Goal: Information Seeking & Learning: Learn about a topic

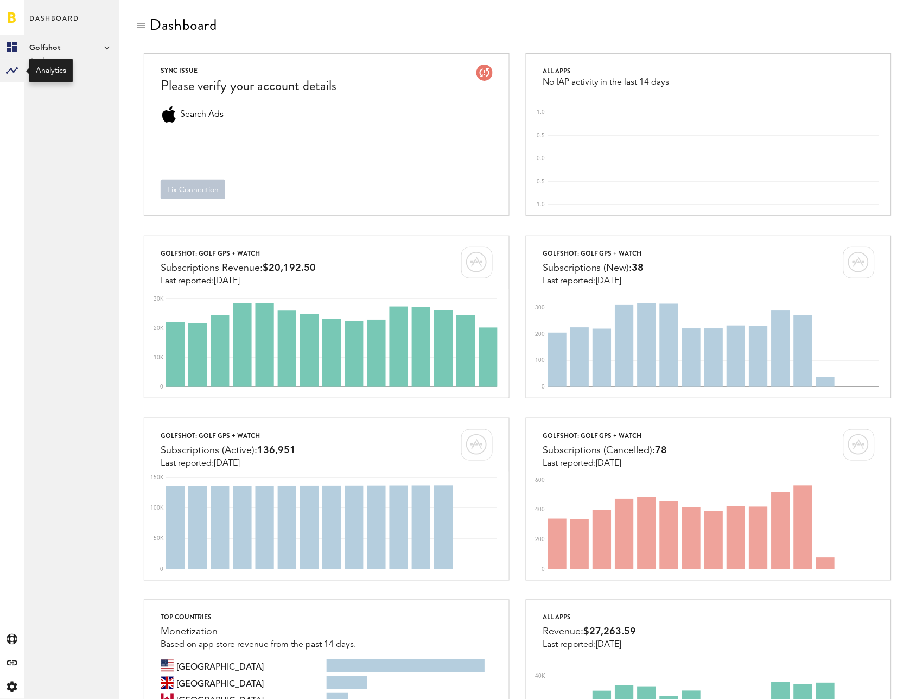
click at [18, 73] on div at bounding box center [12, 71] width 24 height 24
click at [75, 66] on link "Subscriptions" at bounding box center [71, 71] width 95 height 24
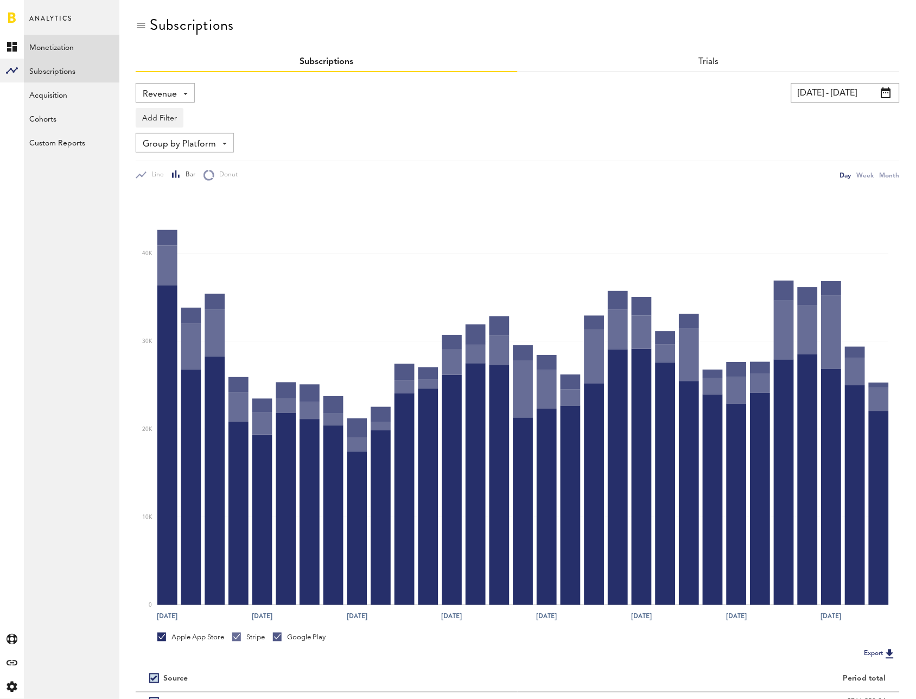
click at [99, 35] on link "Monetization" at bounding box center [71, 47] width 95 height 24
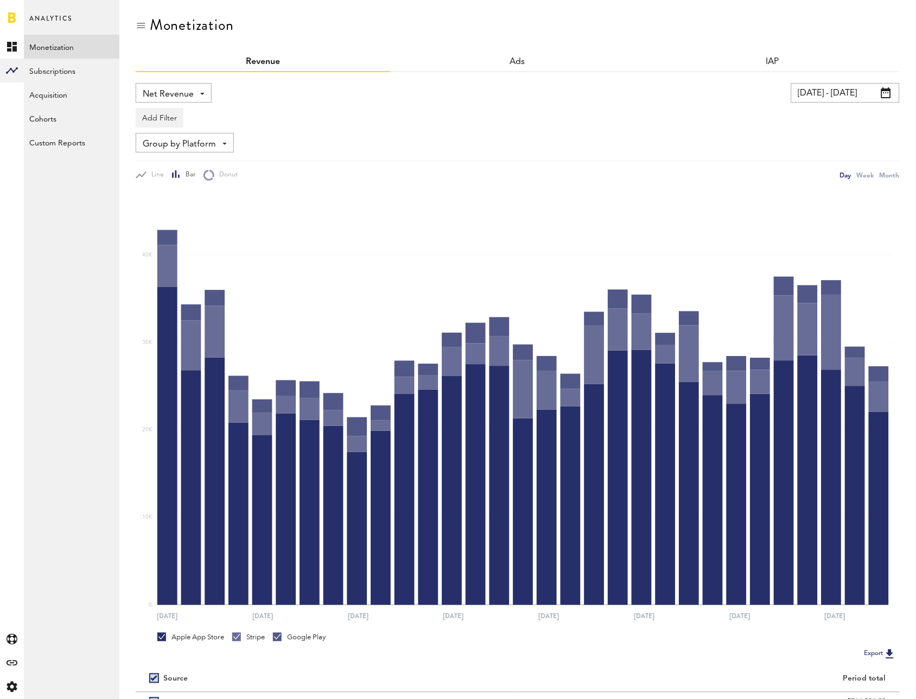
click at [161, 90] on span "Net Revenue" at bounding box center [168, 94] width 51 height 18
drag, startPoint x: 285, startPoint y: 104, endPoint x: 181, endPoint y: 83, distance: 106.8
click at [284, 104] on div "Add Filter Platforms Apps" at bounding box center [518, 115] width 764 height 25
click at [43, 62] on link "Subscriptions" at bounding box center [71, 71] width 95 height 24
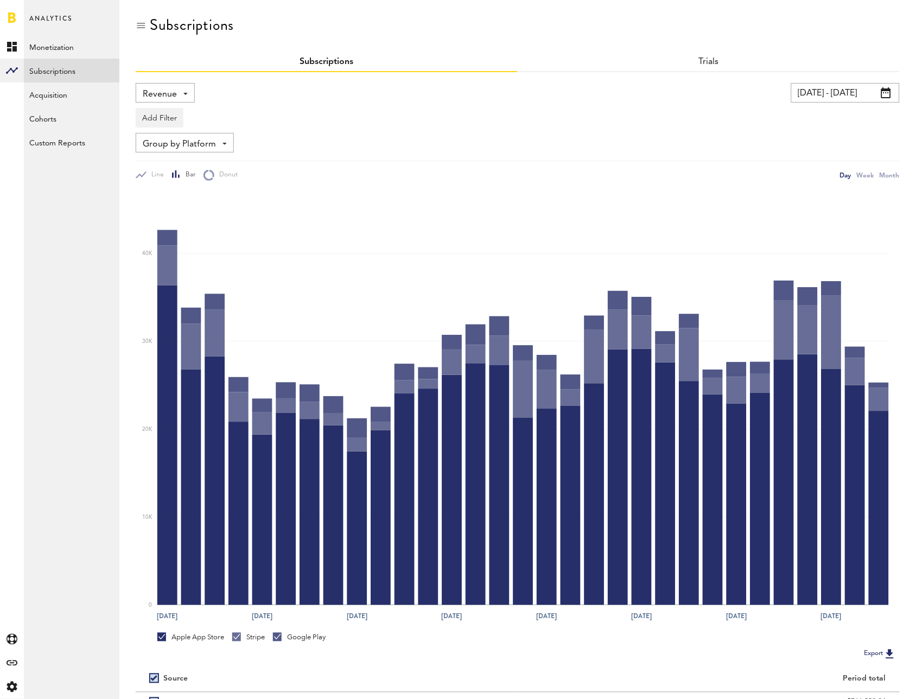
click at [168, 91] on span "Revenue" at bounding box center [160, 94] width 34 height 18
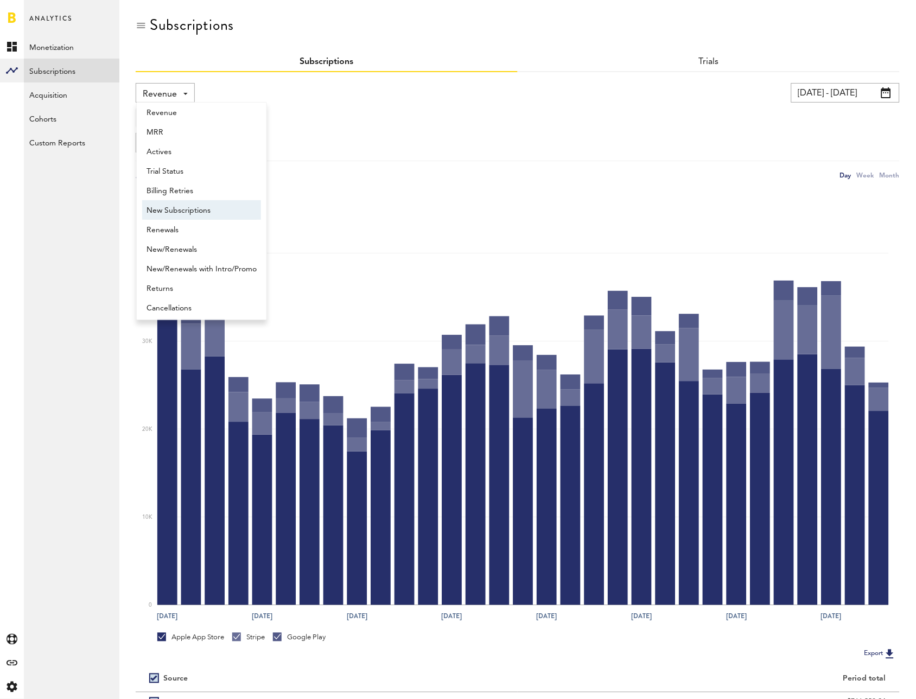
click at [172, 206] on span "New Subscriptions" at bounding box center [201, 210] width 110 height 18
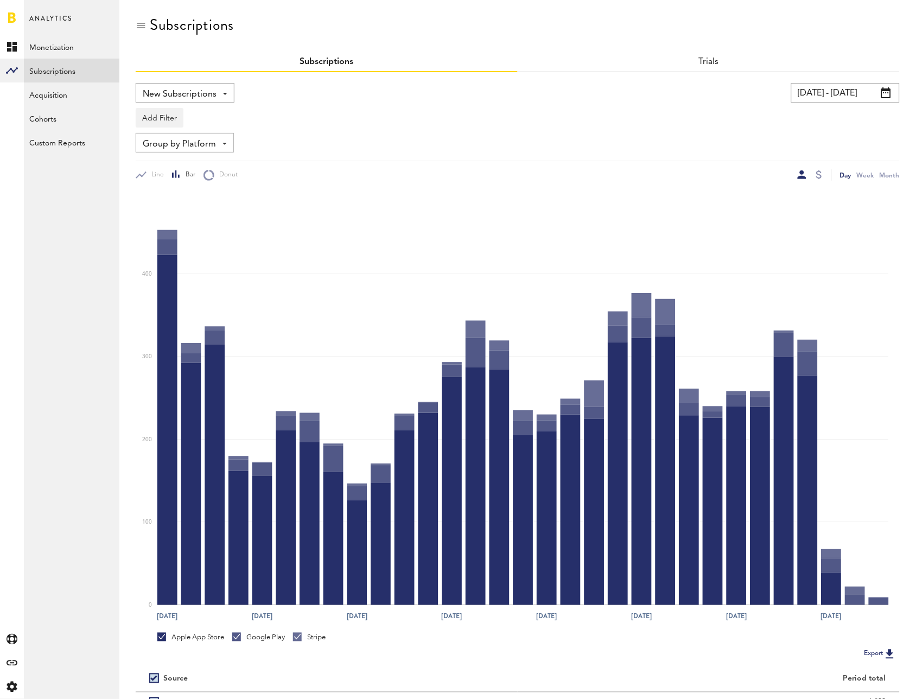
click at [879, 91] on input "[DATE] - [DATE]" at bounding box center [845, 93] width 108 height 20
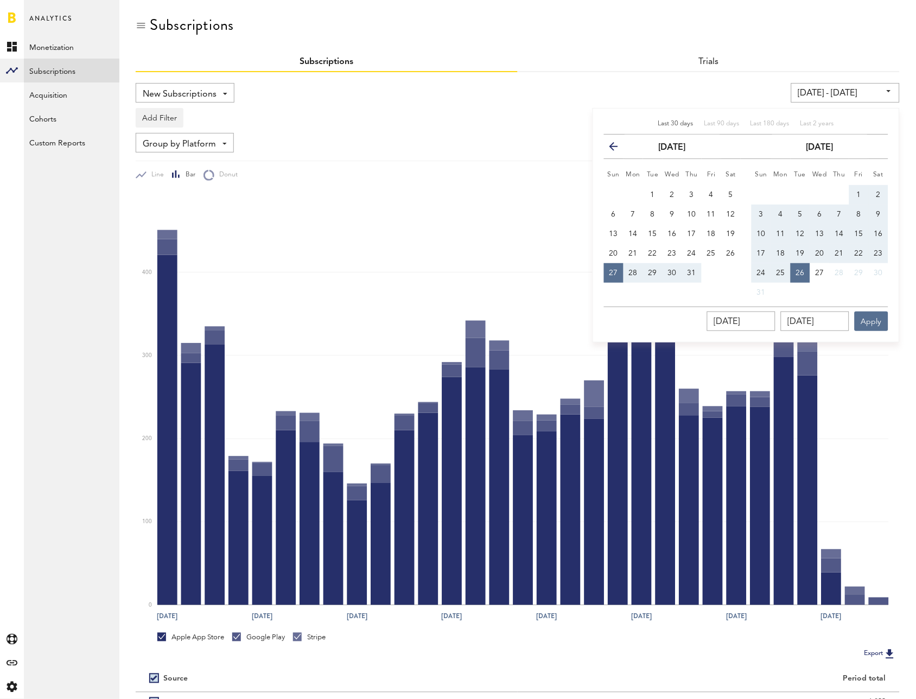
click at [859, 191] on span "1" at bounding box center [859, 195] width 4 height 8
type input "[DATE] - [DATE]"
type input "[DATE]"
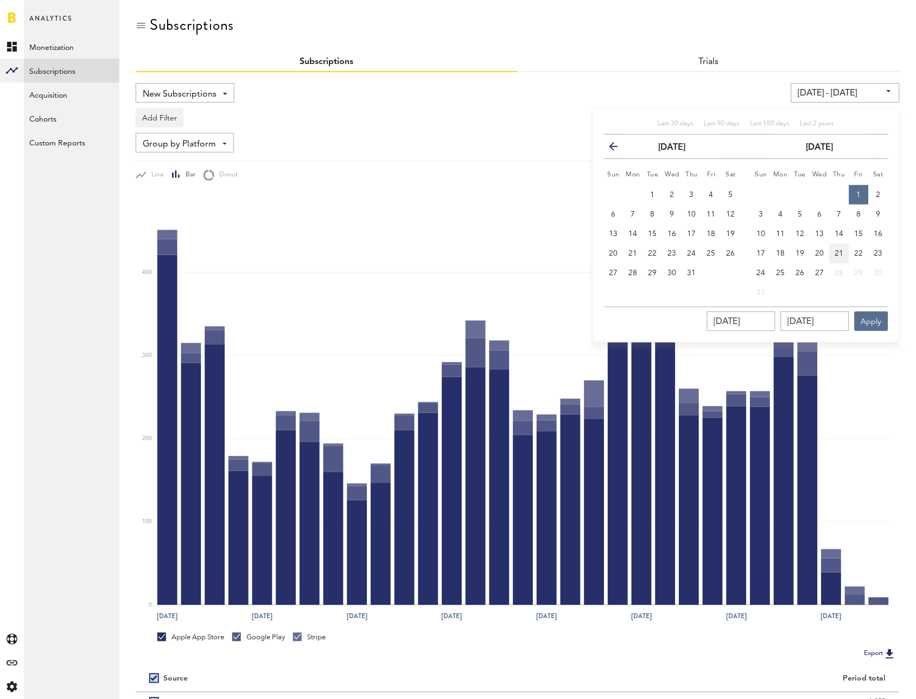
click at [847, 253] on button "21" at bounding box center [839, 254] width 20 height 20
type input "[DATE] - [DATE]"
type input "[DATE]"
click at [875, 330] on div "Last 30 days Last 90 days Last 180 days Last 2 years previous [DATE] next Sun M…" at bounding box center [745, 225] width 307 height 234
click at [873, 314] on button "Apply" at bounding box center [871, 321] width 34 height 20
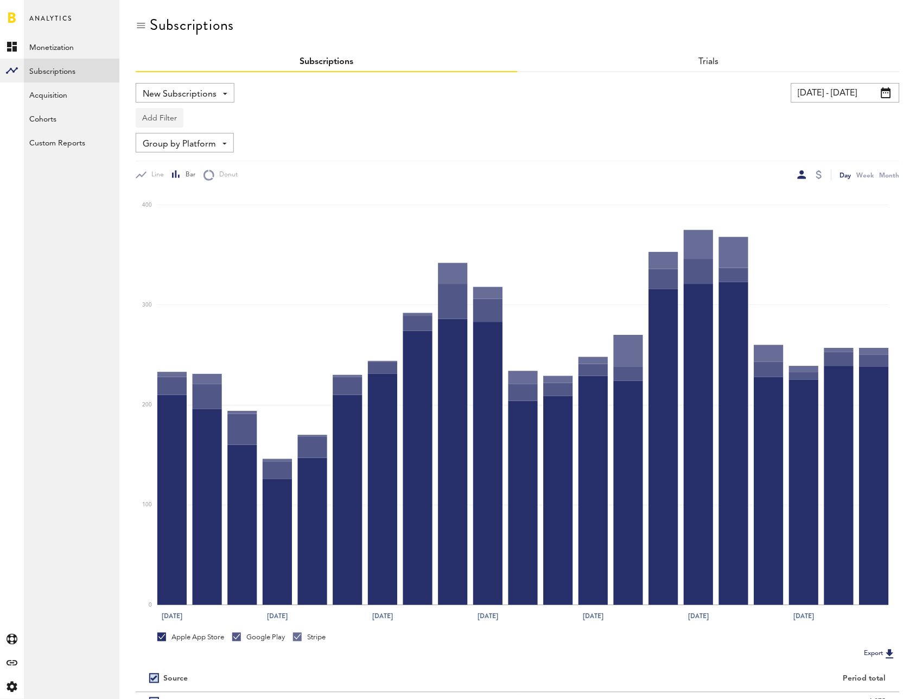
click at [178, 116] on button "Add Filter" at bounding box center [160, 118] width 48 height 20
click at [172, 159] on li "Apps" at bounding box center [186, 166] width 88 height 20
click at [194, 118] on div "Apps" at bounding box center [175, 119] width 47 height 18
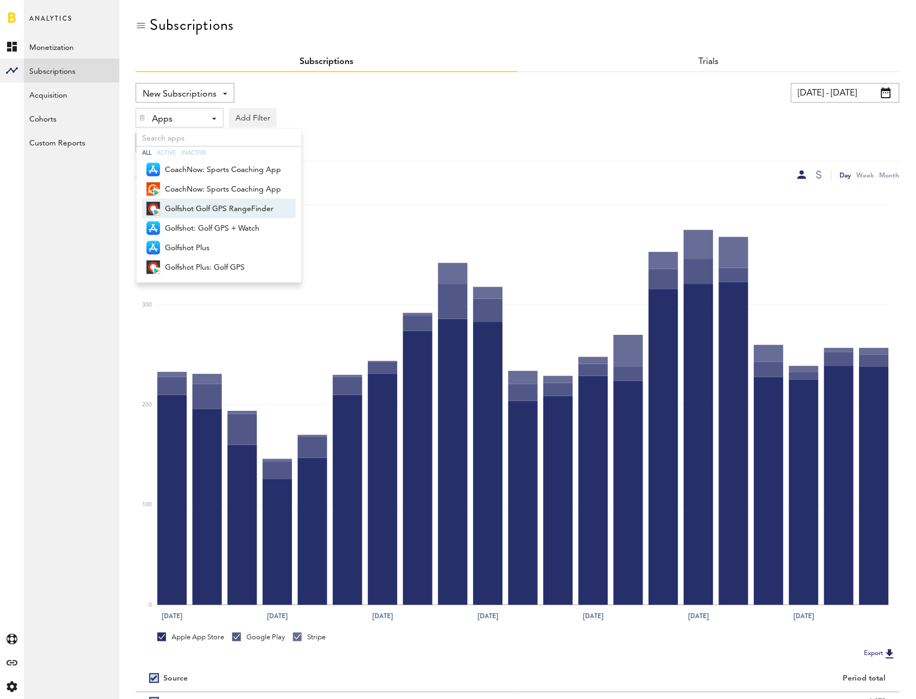
click at [181, 200] on span "Golfshot Golf GPS RangeFinder" at bounding box center [223, 209] width 116 height 18
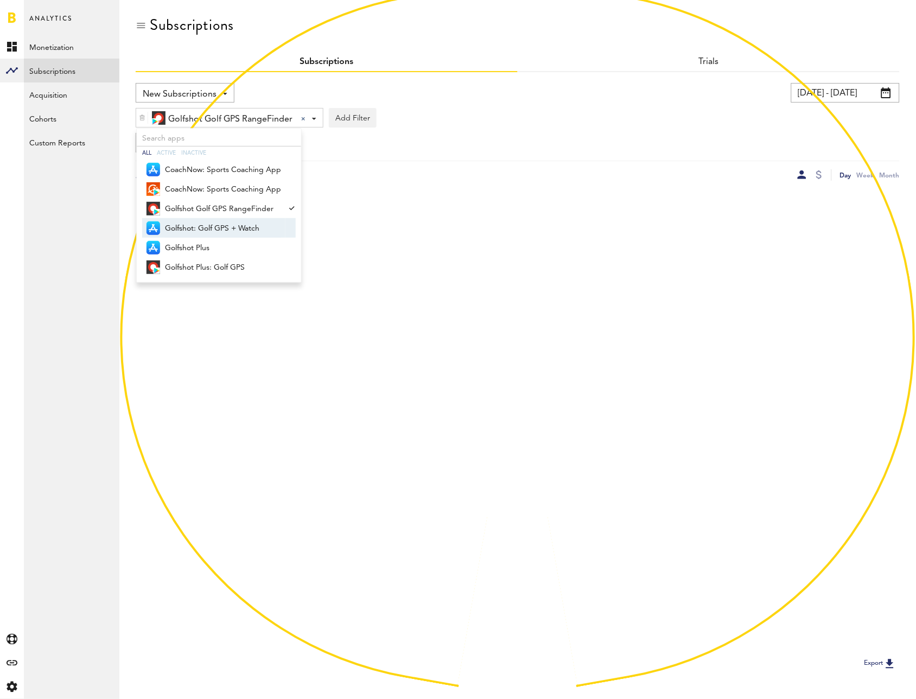
click at [186, 229] on span "Golfshot: Golf GPS + Watch" at bounding box center [223, 228] width 116 height 18
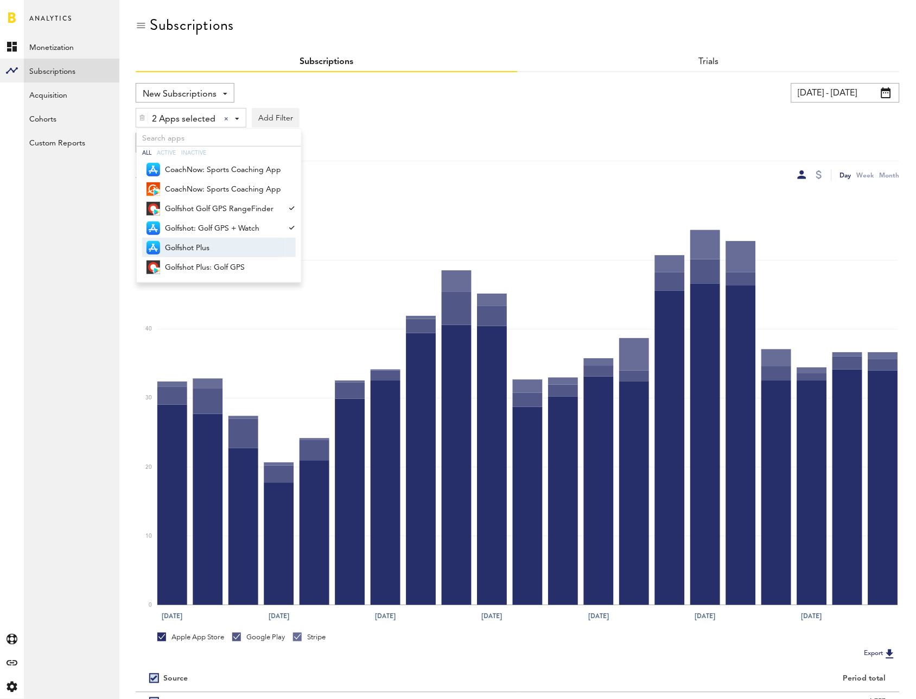
click at [184, 244] on span "Golfshot Plus" at bounding box center [223, 248] width 116 height 18
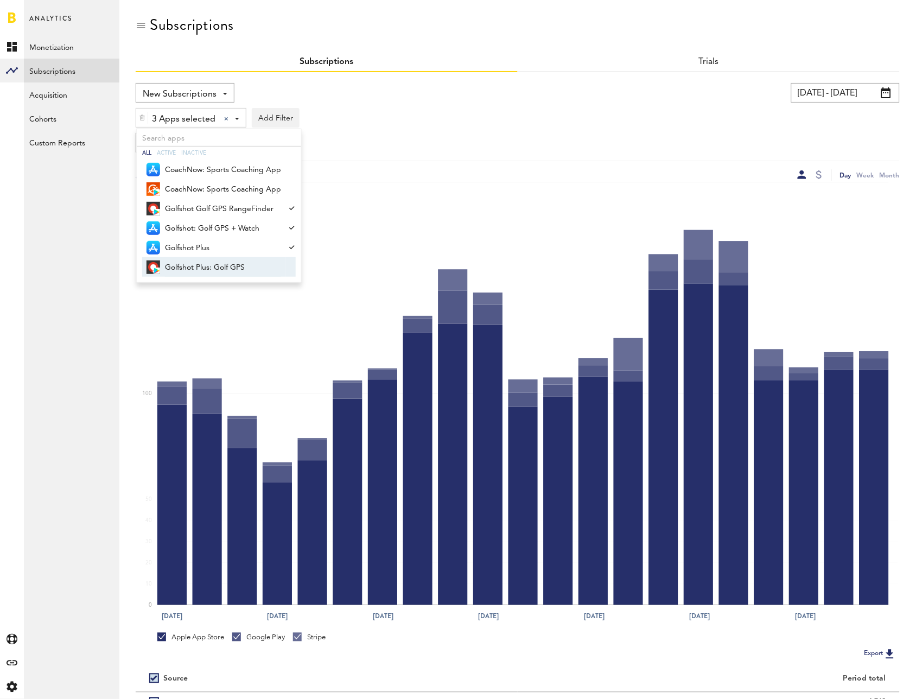
click at [191, 258] on span "Golfshot Plus: Golf GPS" at bounding box center [223, 267] width 116 height 18
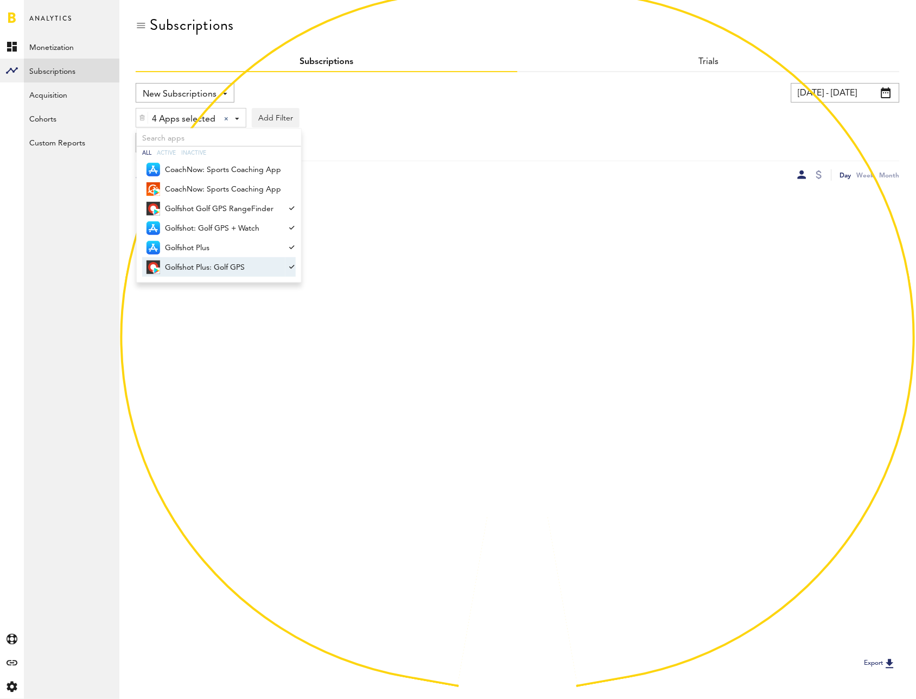
click at [562, 146] on div "Group by Platform Group by Platform Group by App Group by Subscription Group by…" at bounding box center [518, 143] width 764 height 20
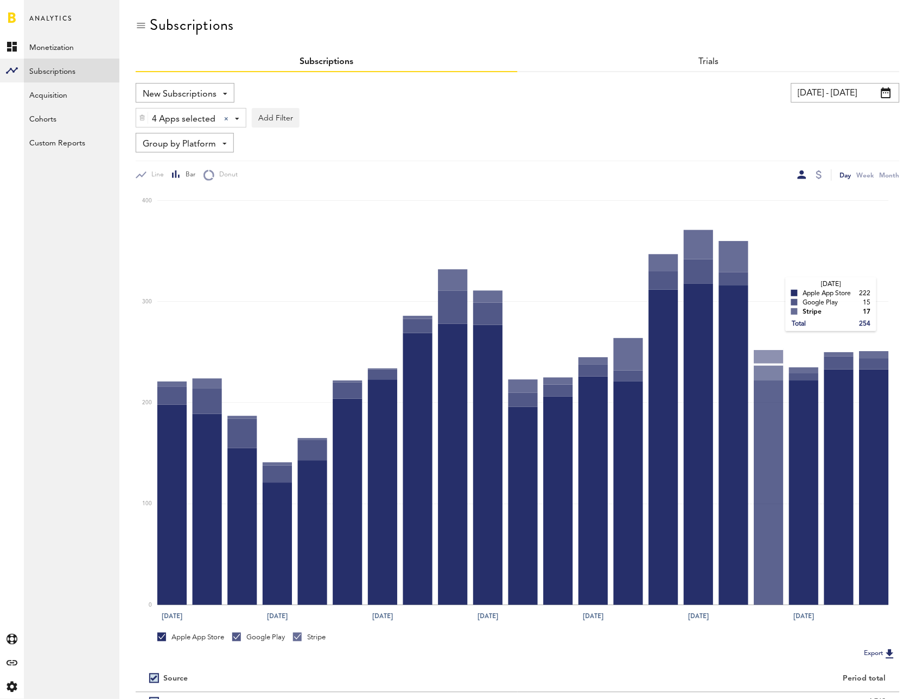
scroll to position [110, 0]
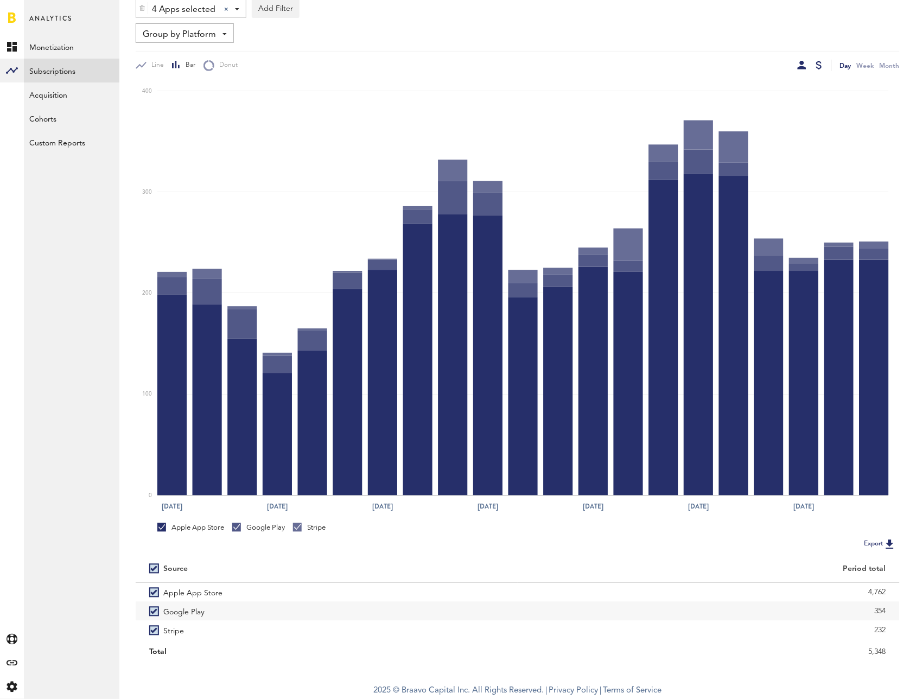
click at [816, 61] on div at bounding box center [819, 65] width 6 height 9
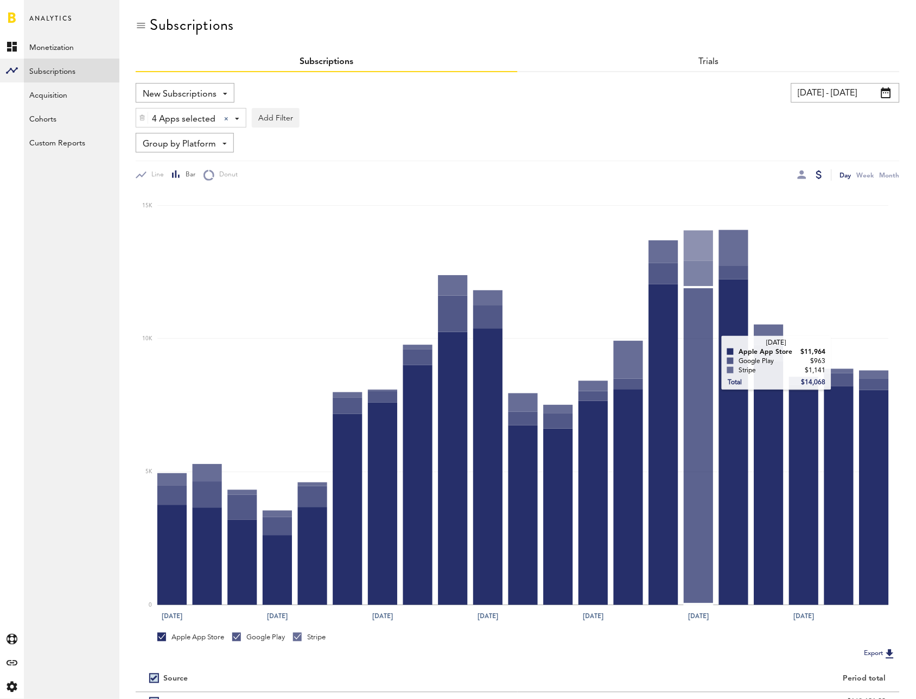
scroll to position [110, 0]
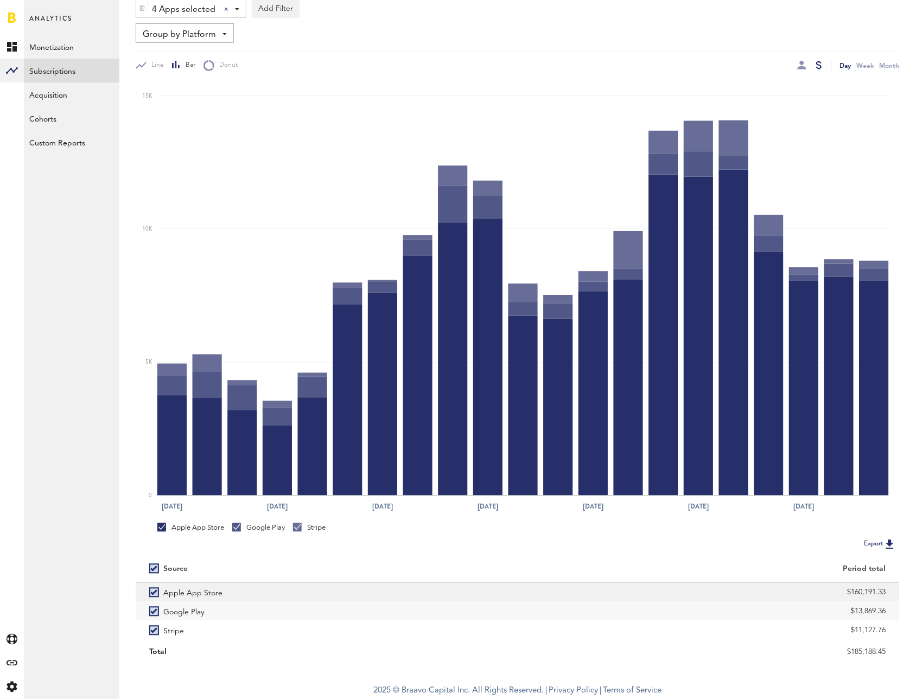
drag, startPoint x: 835, startPoint y: 592, endPoint x: 893, endPoint y: 586, distance: 57.8
click at [893, 586] on div "$160,191.33" at bounding box center [708, 592] width 382 height 19
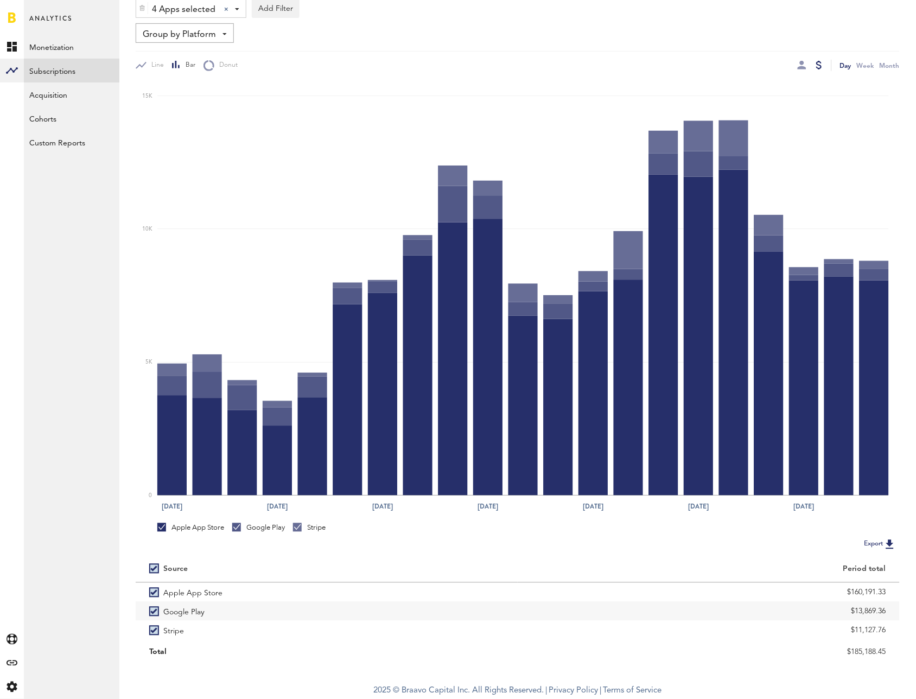
copy div "$160,191.33"
drag, startPoint x: 830, startPoint y: 608, endPoint x: 899, endPoint y: 614, distance: 69.7
click at [899, 614] on div "$13,869.36" at bounding box center [708, 611] width 382 height 19
copy div "$13,869.36"
drag, startPoint x: 841, startPoint y: 629, endPoint x: 918, endPoint y: 632, distance: 77.1
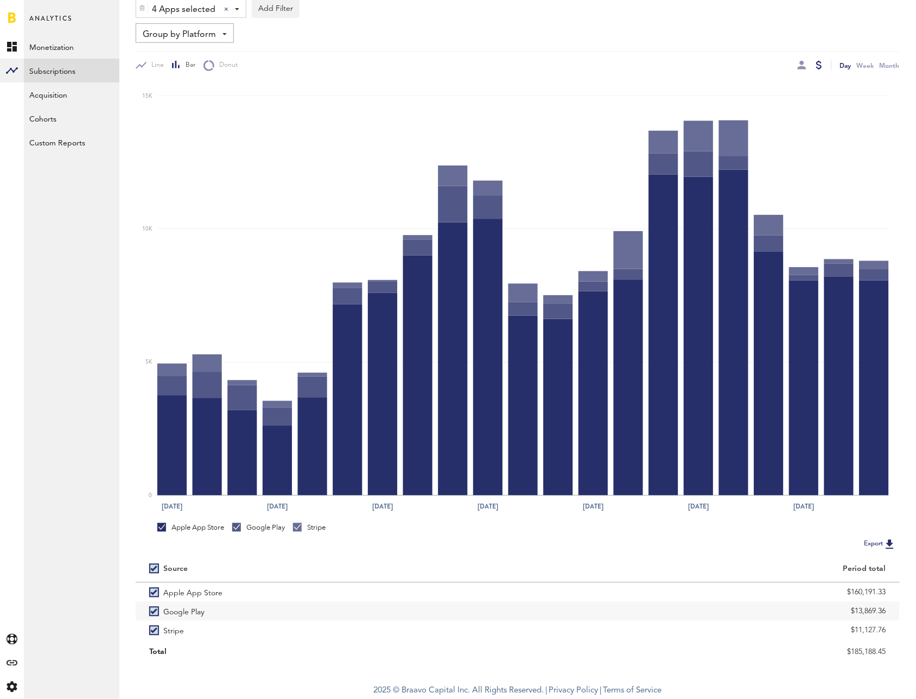
click at [916, 632] on html "Hello, [PERSON_NAME] Log Out Created with Sketch. Created with Sketch. Created …" at bounding box center [458, 294] width 916 height 809
copy div "$11,127.76"
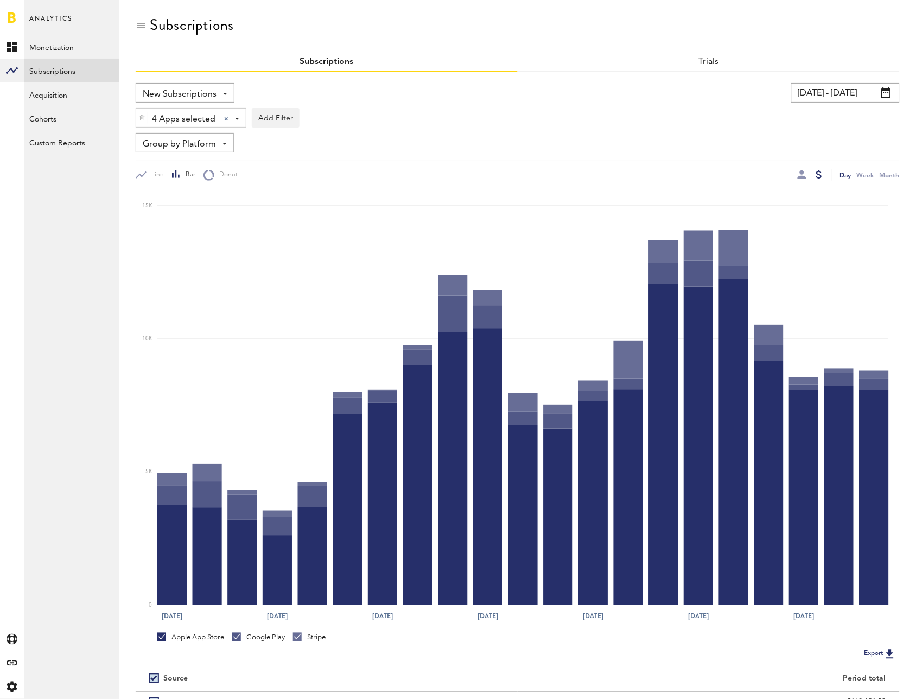
click at [174, 91] on span "New Subscriptions" at bounding box center [180, 94] width 74 height 18
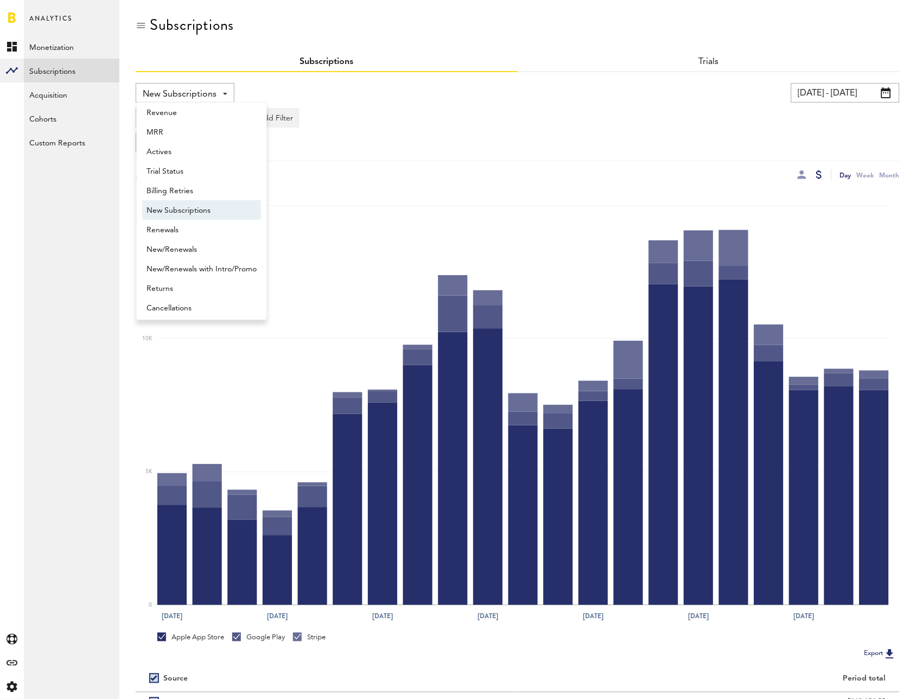
scroll to position [8, 0]
click at [181, 225] on span "Renewals" at bounding box center [201, 227] width 110 height 18
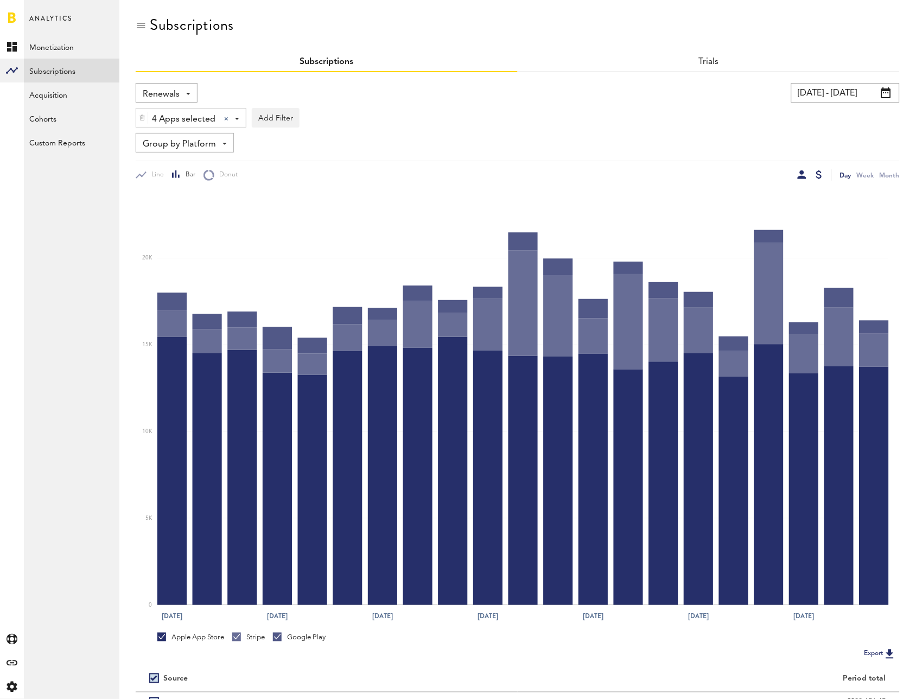
click at [801, 174] on div at bounding box center [801, 174] width 9 height 9
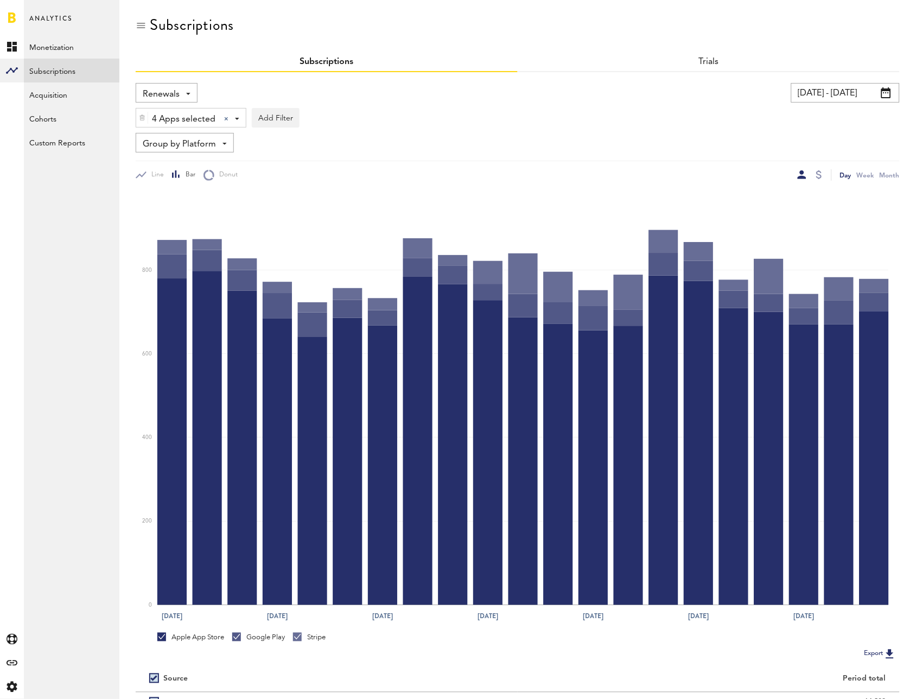
click at [168, 146] on span "Group by Platform" at bounding box center [179, 144] width 73 height 18
click at [207, 225] on span "Group by Subscription Duration" at bounding box center [201, 227] width 110 height 18
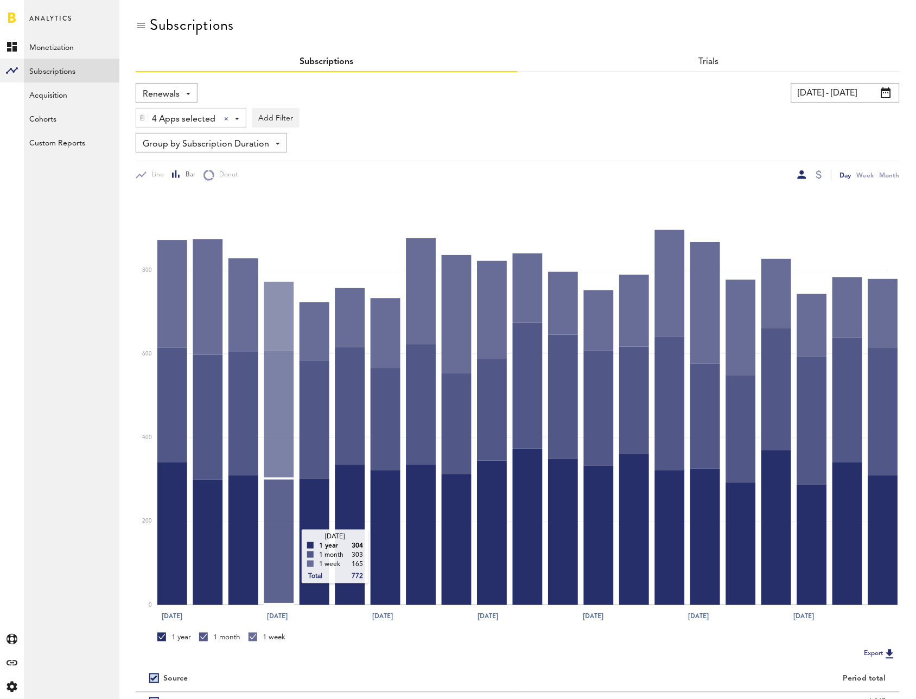
scroll to position [110, 0]
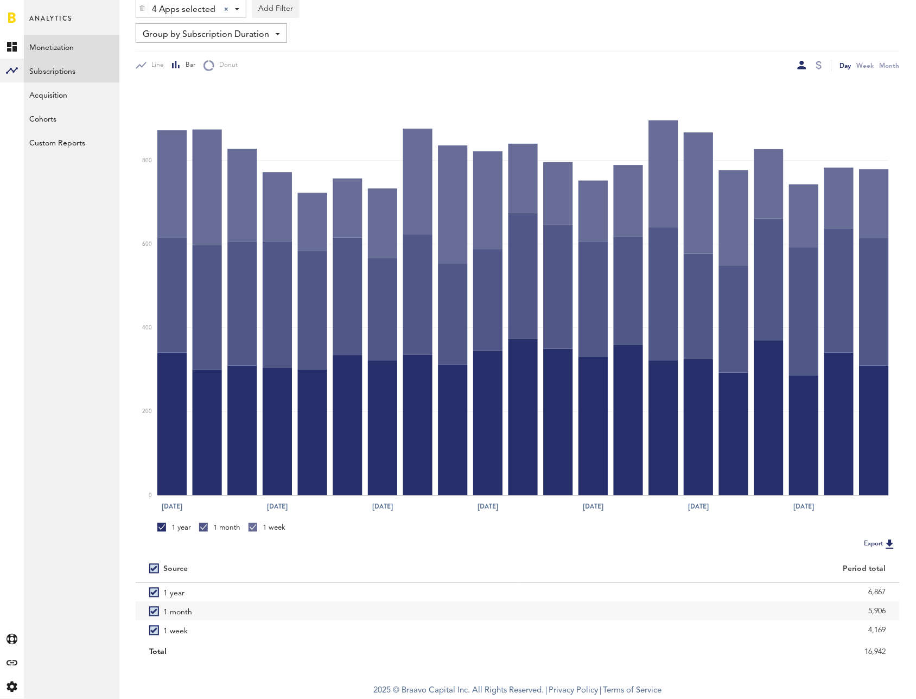
click at [90, 50] on link "Monetization" at bounding box center [71, 47] width 95 height 24
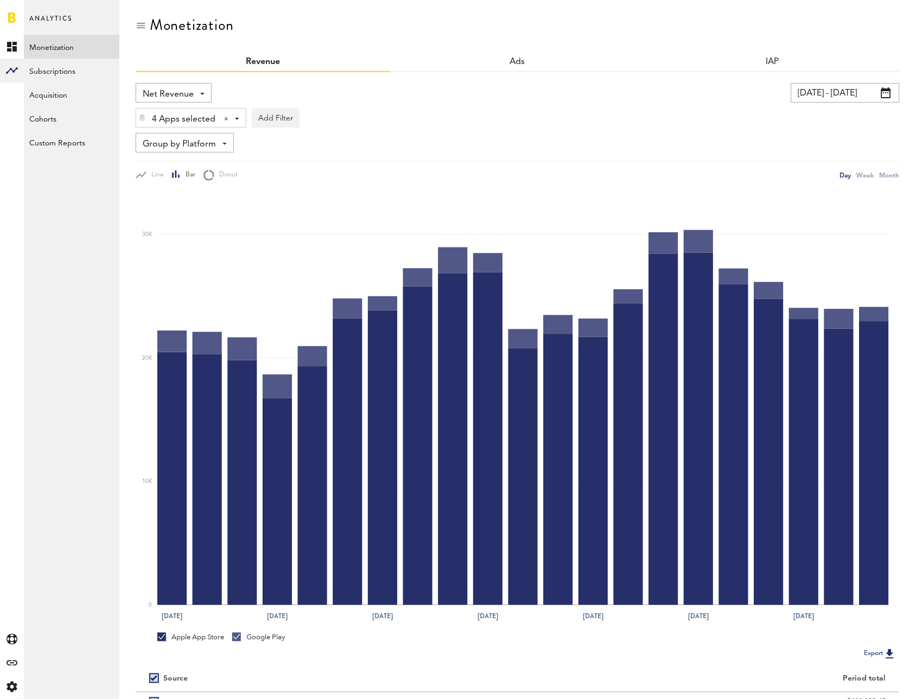
click at [159, 92] on span "Net Revenue" at bounding box center [168, 94] width 51 height 18
click at [157, 132] on span "Gross Revenue" at bounding box center [173, 138] width 54 height 18
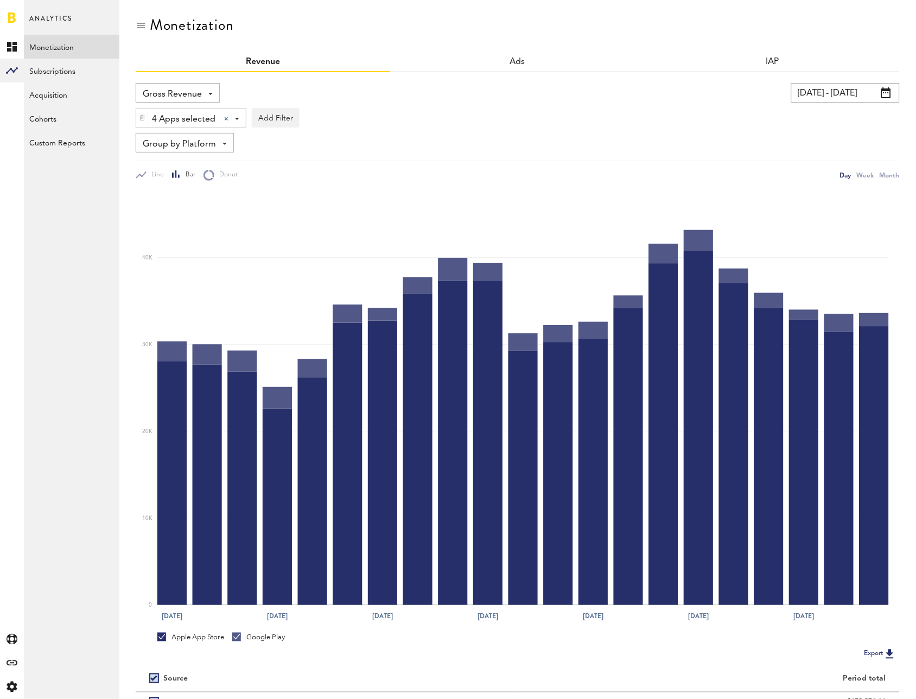
click at [149, 117] on div "4 Apps selected 4 Apps selected All Active Inactive CoachNow: Sports Coaching A…" at bounding box center [191, 118] width 110 height 20
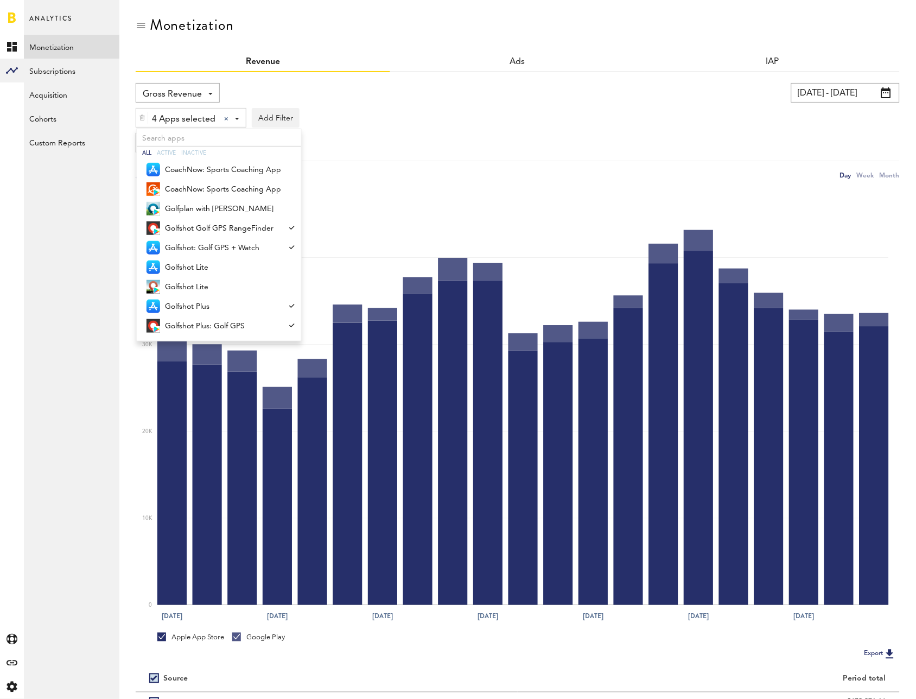
click at [145, 117] on div at bounding box center [142, 117] width 12 height 18
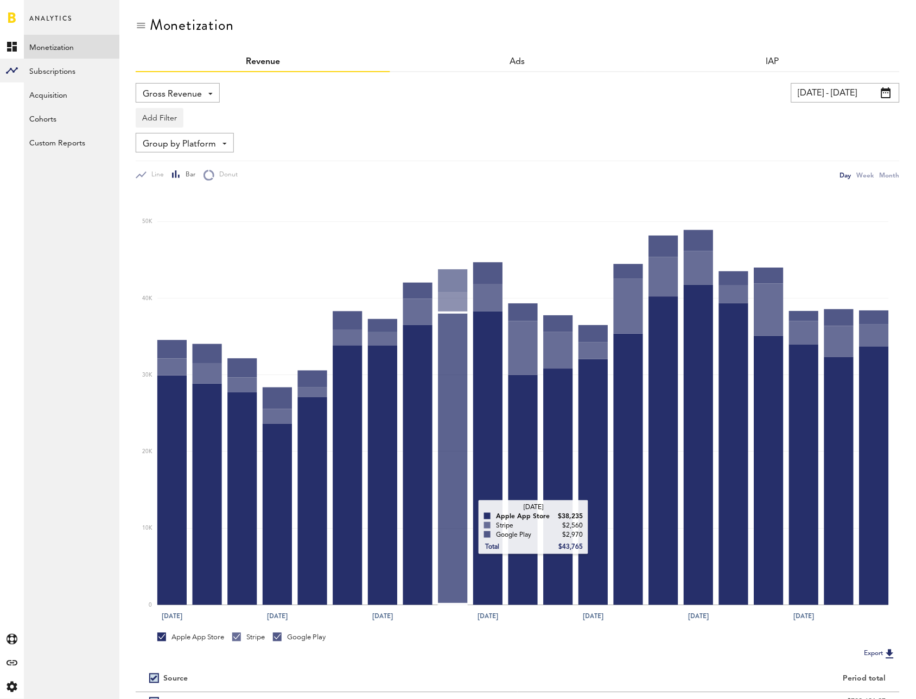
scroll to position [110, 0]
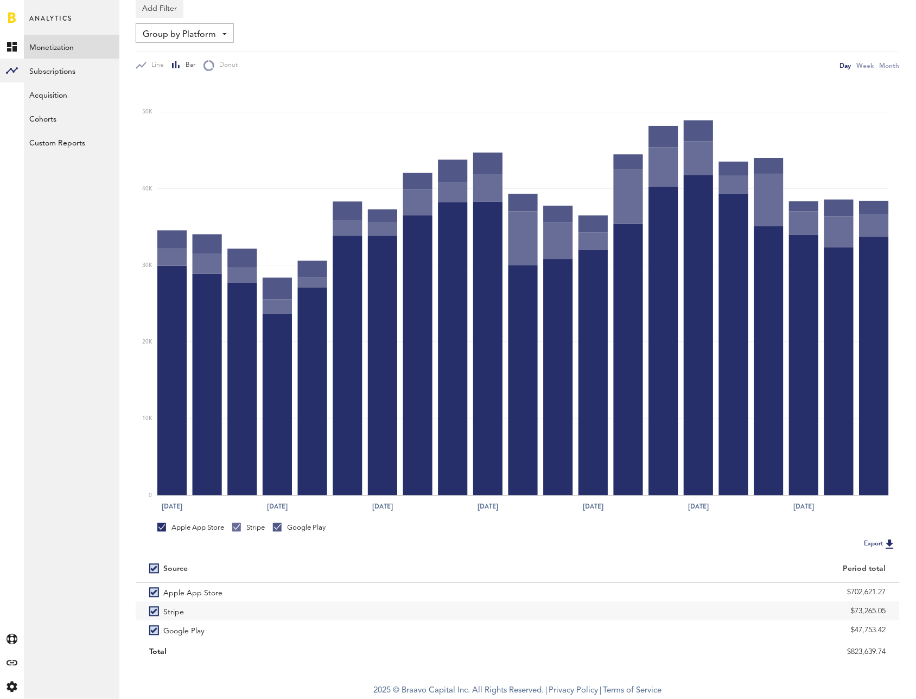
drag, startPoint x: 850, startPoint y: 608, endPoint x: 920, endPoint y: 611, distance: 70.1
click at [916, 611] on html "Hello, [PERSON_NAME] Log Out Created with Sketch. Created with Sketch. Created …" at bounding box center [458, 294] width 916 height 809
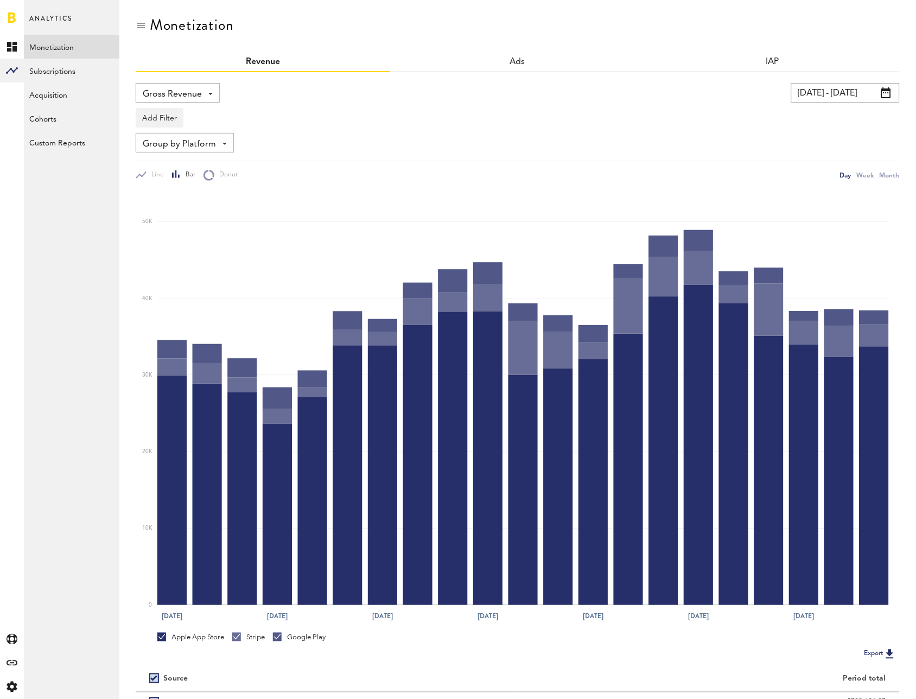
click at [852, 100] on input "[DATE] - [DATE]" at bounding box center [845, 93] width 108 height 20
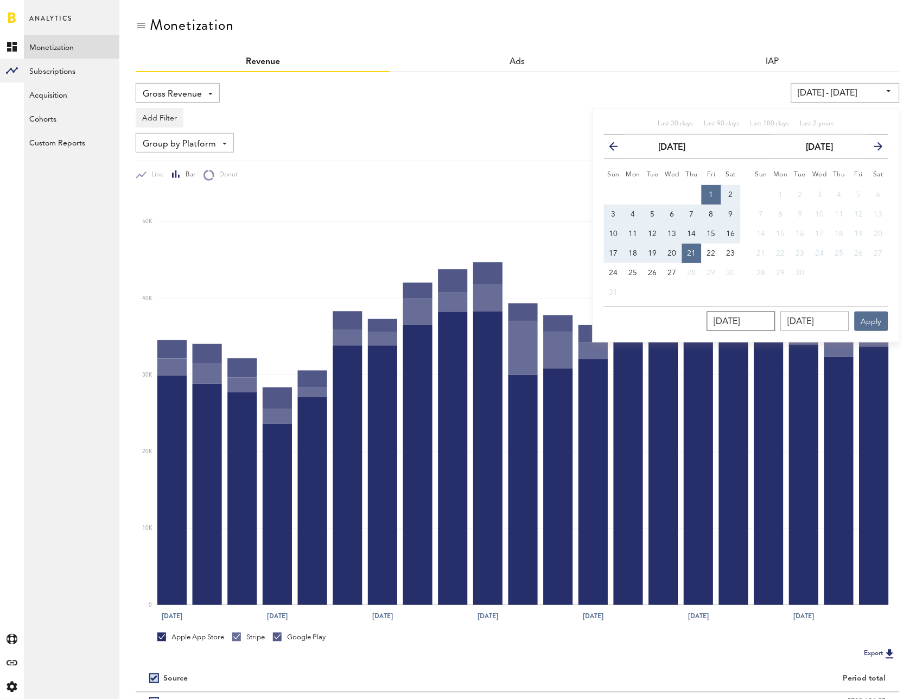
click at [775, 324] on input "[DATE]" at bounding box center [741, 321] width 68 height 20
type input "[DATE]"
type input "[DATE] - [DATE]"
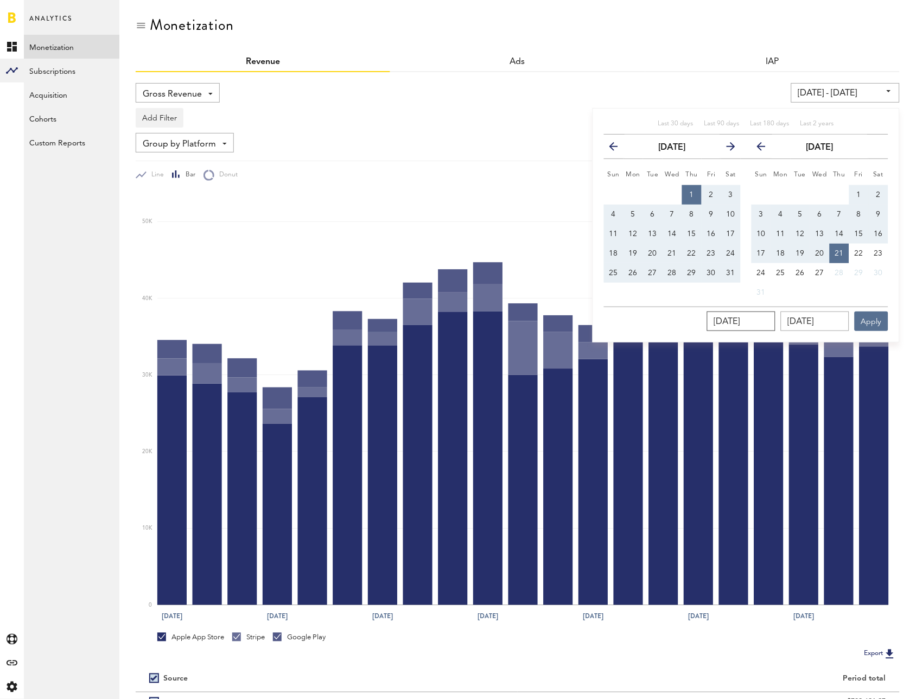
type input "[DATE]"
click at [840, 322] on input "[DATE]" at bounding box center [815, 321] width 68 height 20
type input "08/21/202_"
type input "[DATE] - [DATE]"
type input "[DATE]"
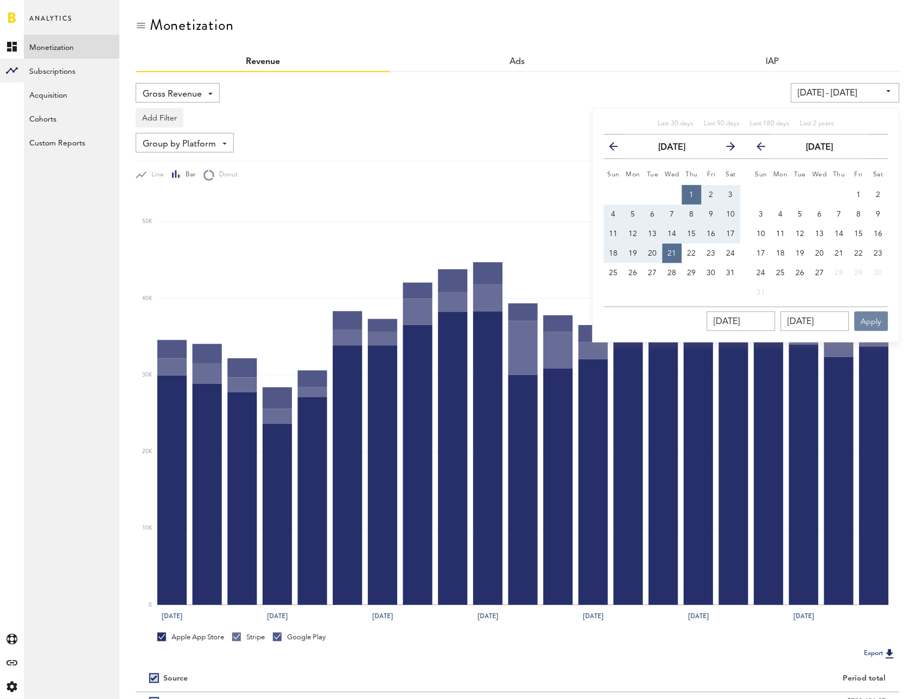
click at [858, 320] on button "Apply" at bounding box center [871, 321] width 34 height 20
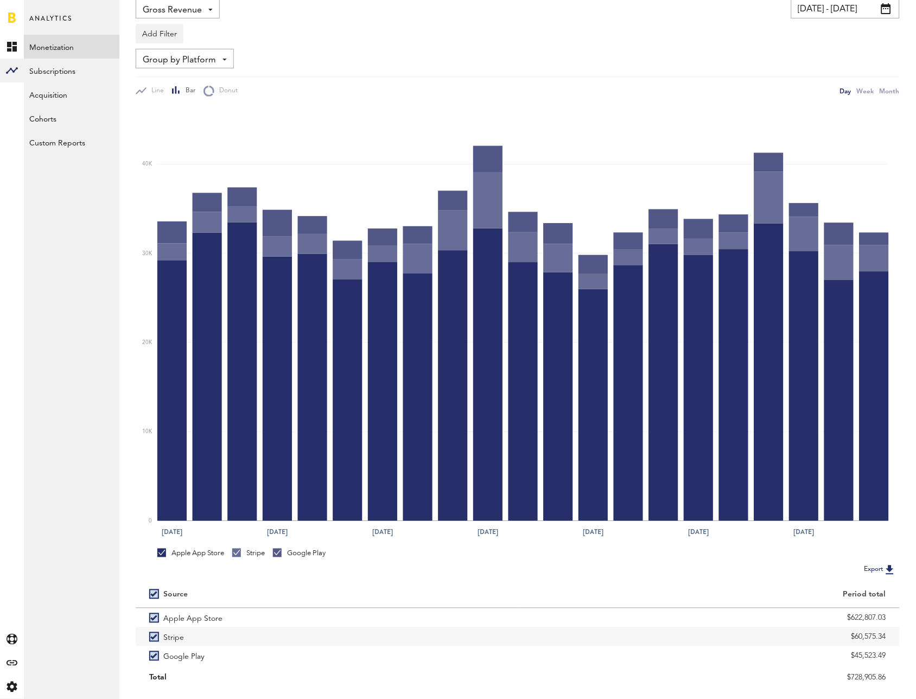
scroll to position [110, 0]
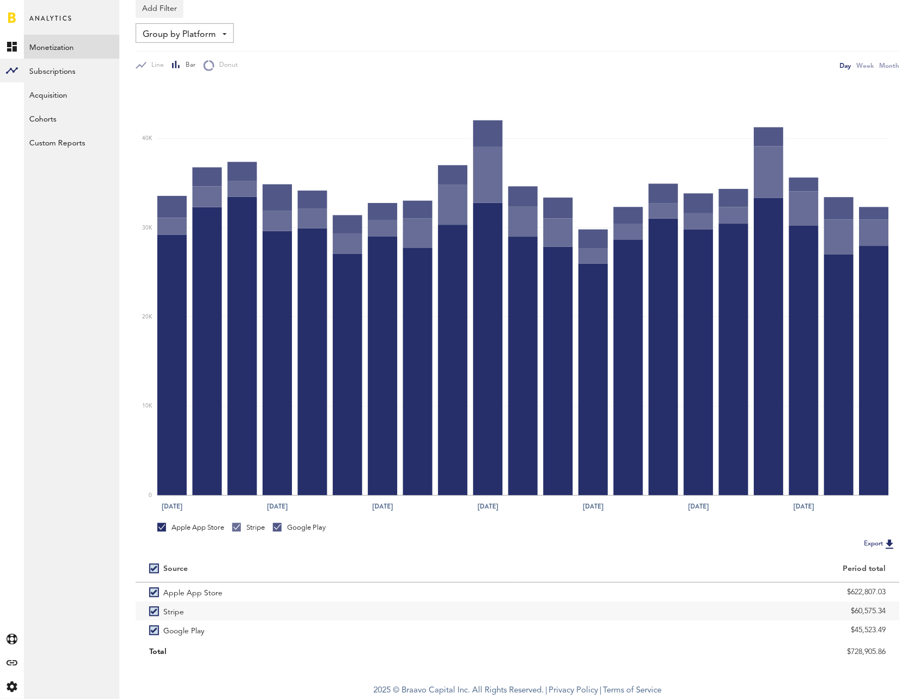
drag, startPoint x: 865, startPoint y: 614, endPoint x: 910, endPoint y: 615, distance: 45.0
click at [910, 615] on div "Monetization Revenue Ads IAP Gross Revenue Net Revenue Gross Revenue Profit [DA…" at bounding box center [517, 283] width 796 height 787
copy div "$60,575.34"
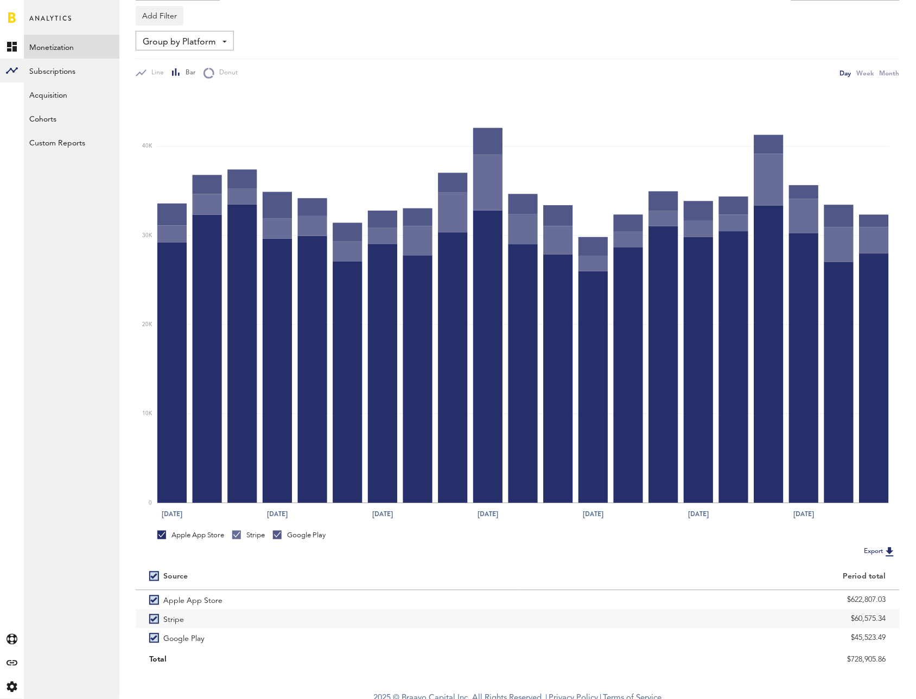
scroll to position [0, 0]
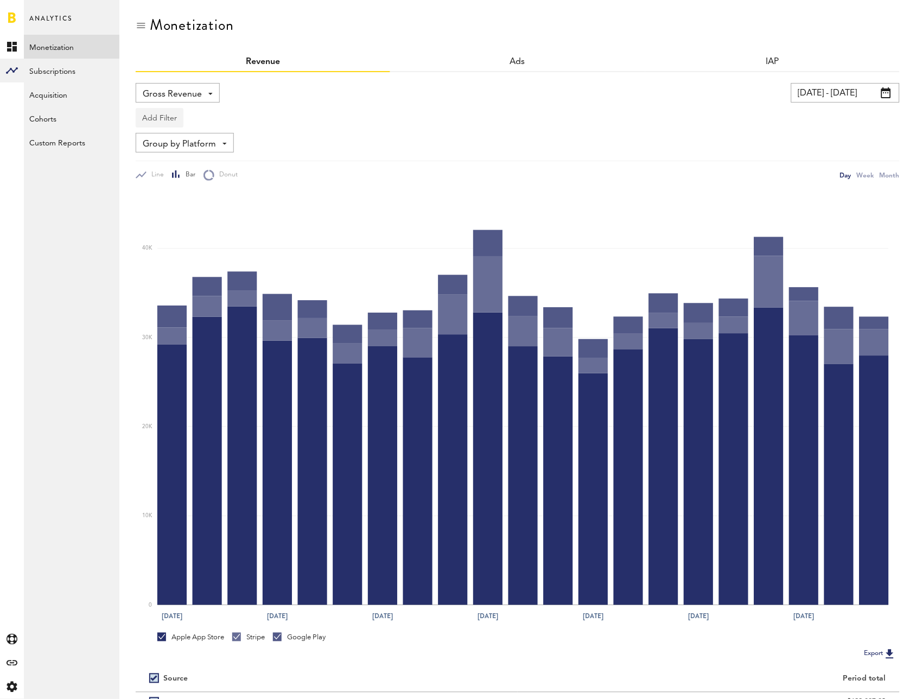
click at [178, 119] on button "Add Filter" at bounding box center [160, 118] width 48 height 20
click at [263, 125] on div "Add Filter Platforms Apps" at bounding box center [518, 115] width 764 height 25
click at [151, 102] on span "Gross Revenue" at bounding box center [172, 94] width 59 height 18
click at [614, 125] on div "Add Filter Platforms Apps" at bounding box center [518, 115] width 764 height 25
click at [146, 116] on button "Add Filter" at bounding box center [160, 118] width 48 height 20
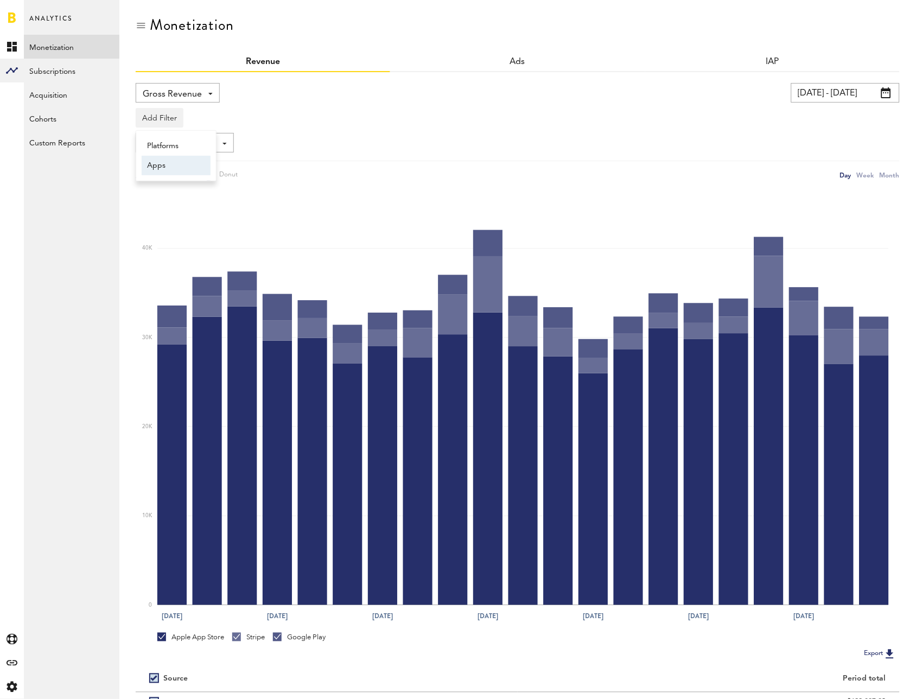
click at [159, 167] on li "Apps" at bounding box center [176, 166] width 69 height 20
click at [176, 120] on div "Apps" at bounding box center [175, 119] width 47 height 18
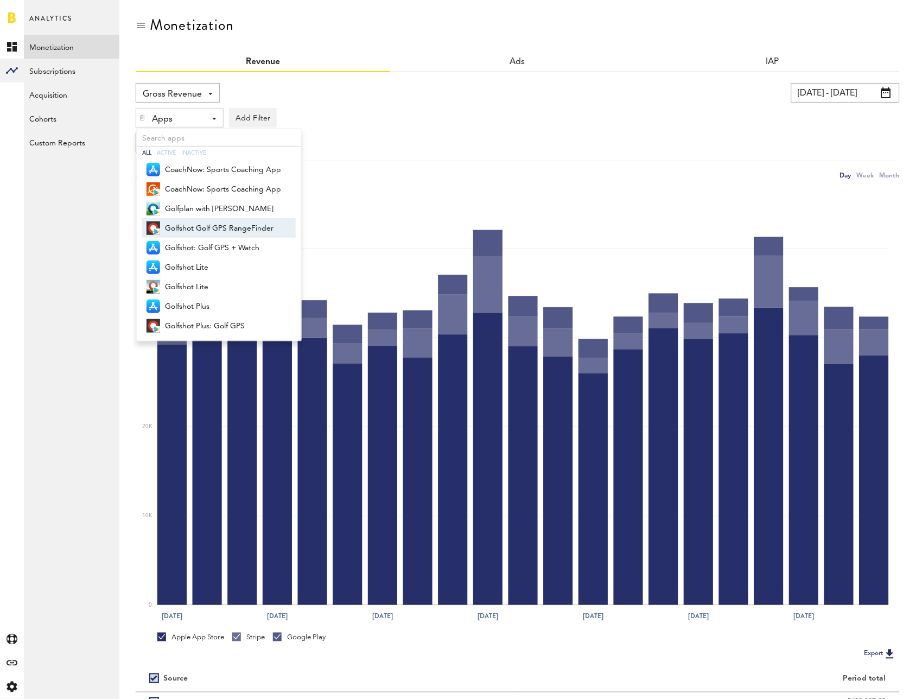
click at [203, 230] on span "Golfshot Golf GPS RangeFinder" at bounding box center [223, 228] width 116 height 18
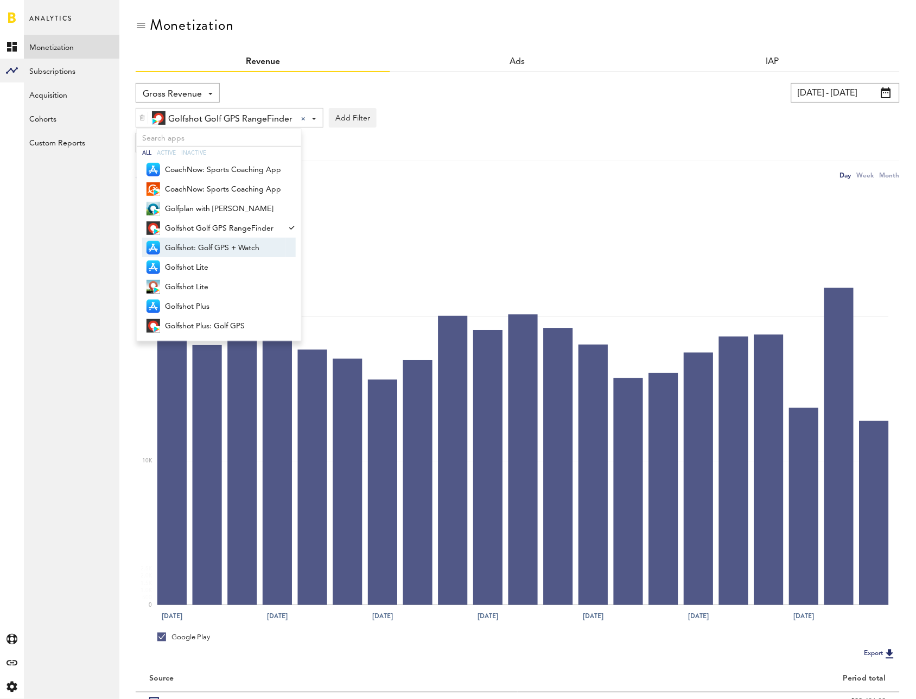
click at [206, 239] on span "Golfshot: Golf GPS + Watch" at bounding box center [223, 248] width 116 height 18
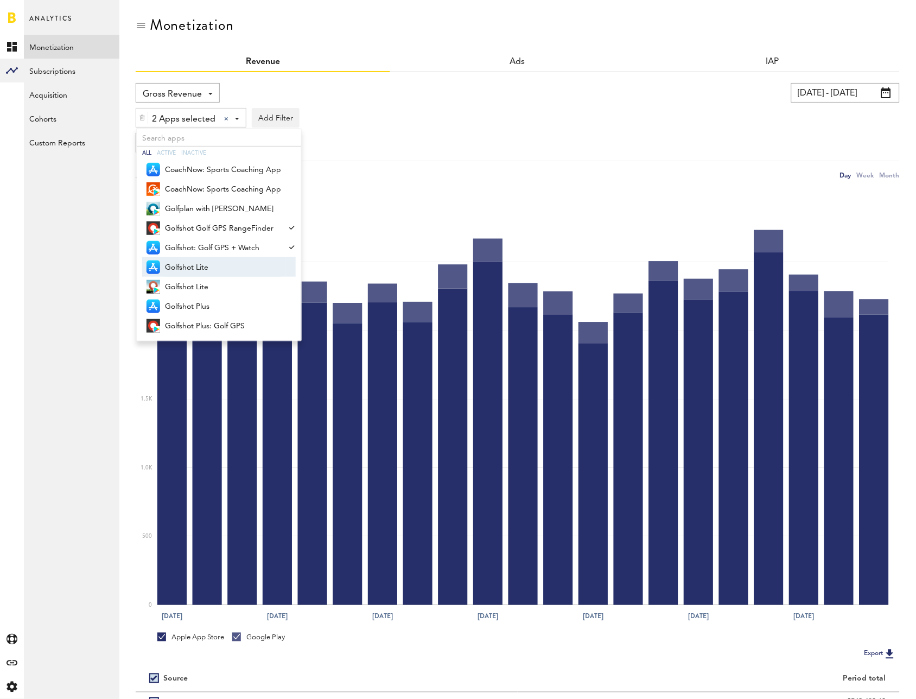
click at [199, 265] on span "Golfshot Lite" at bounding box center [223, 267] width 116 height 18
click at [184, 284] on span "Golfshot Lite" at bounding box center [223, 287] width 116 height 18
click at [184, 302] on span "Golfshot Plus" at bounding box center [223, 306] width 116 height 18
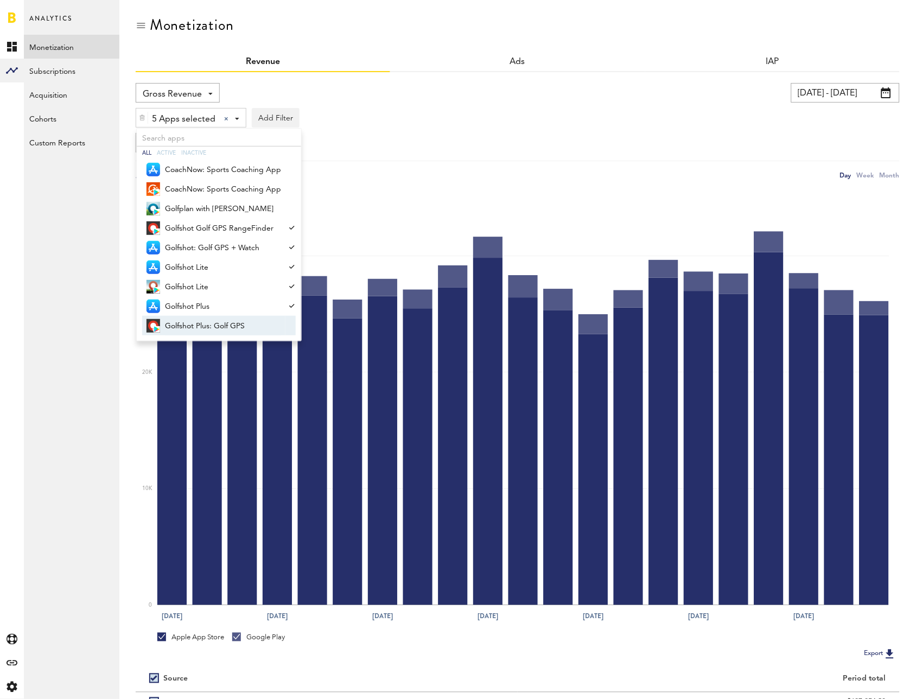
click at [195, 322] on span "Golfshot Plus: Golf GPS" at bounding box center [223, 326] width 116 height 18
click at [499, 176] on div "Line Bar Donut" at bounding box center [337, 174] width 403 height 11
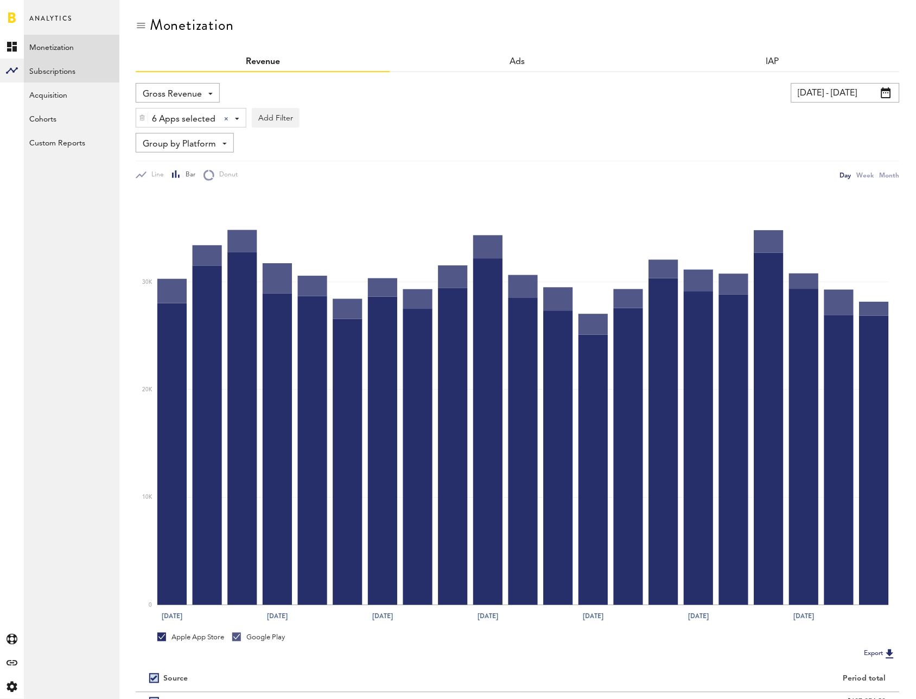
click at [73, 73] on link "Subscriptions" at bounding box center [71, 71] width 95 height 24
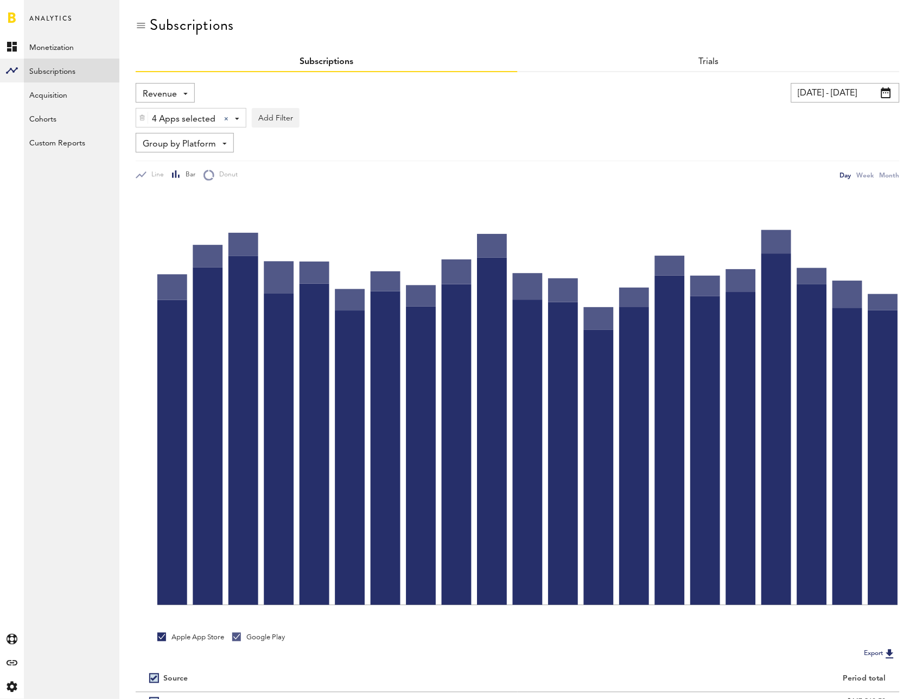
click at [167, 90] on span "Revenue" at bounding box center [160, 94] width 34 height 18
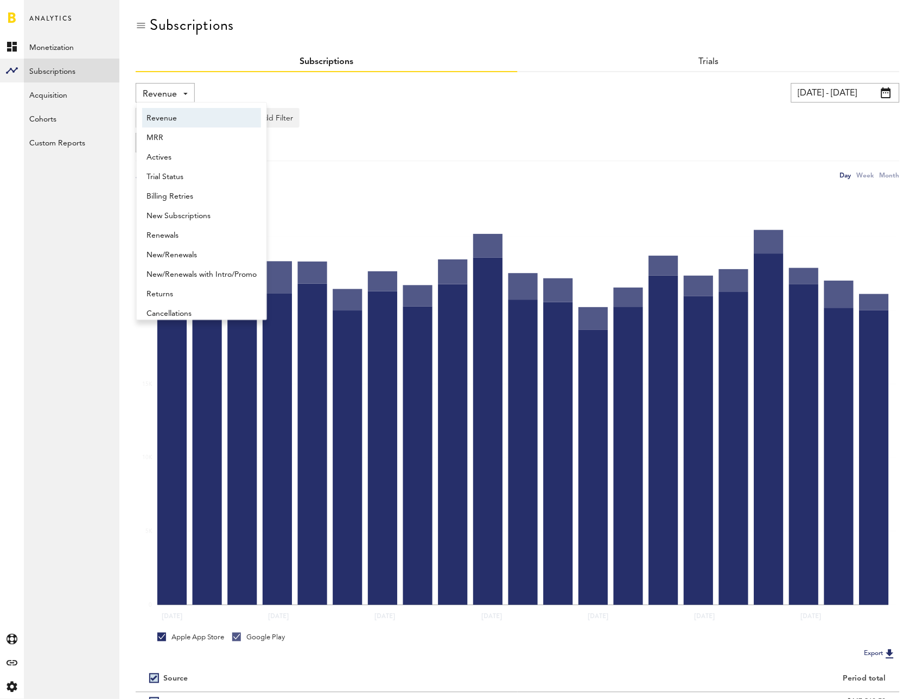
scroll to position [5, 0]
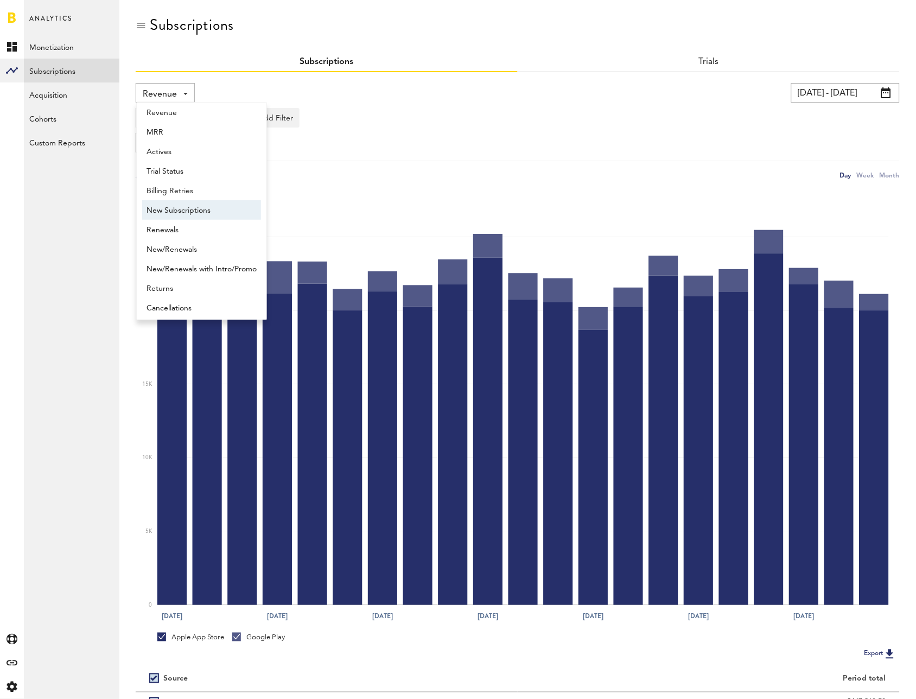
click at [174, 205] on span "New Subscriptions" at bounding box center [201, 210] width 110 height 18
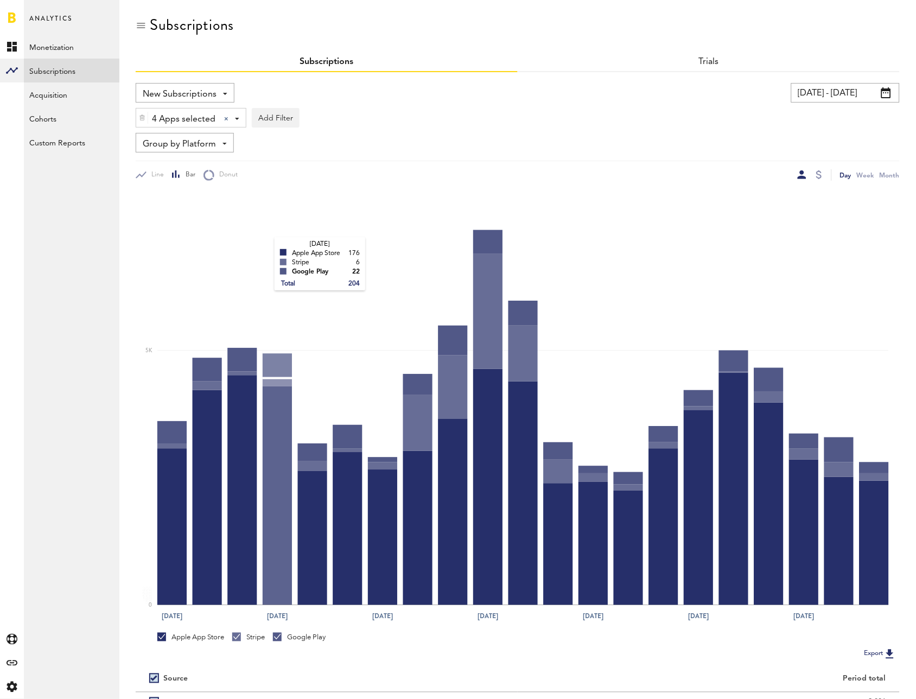
scroll to position [110, 0]
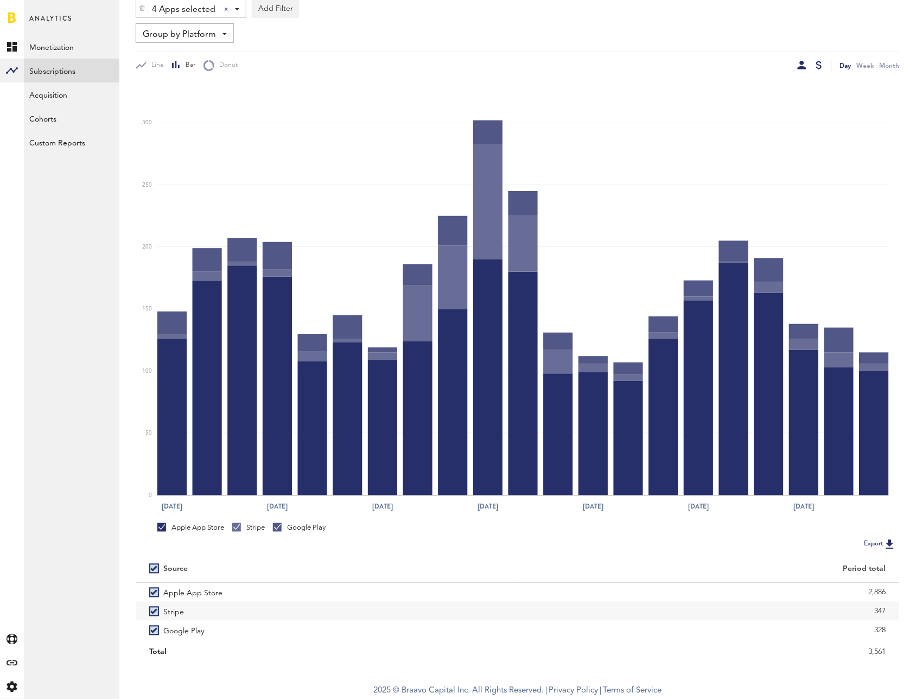
click at [820, 66] on div at bounding box center [819, 65] width 6 height 9
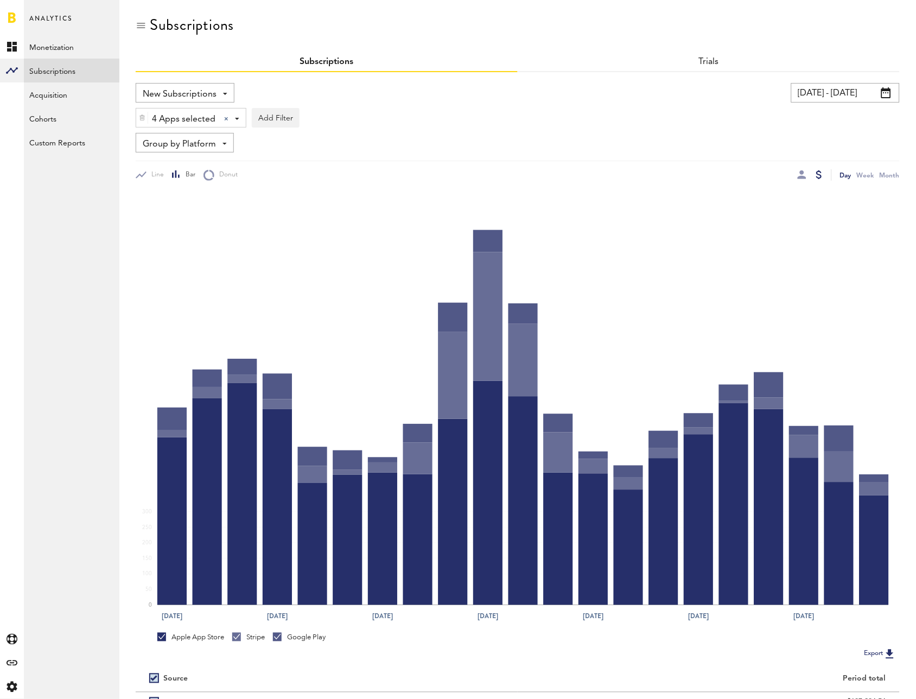
scroll to position [110, 0]
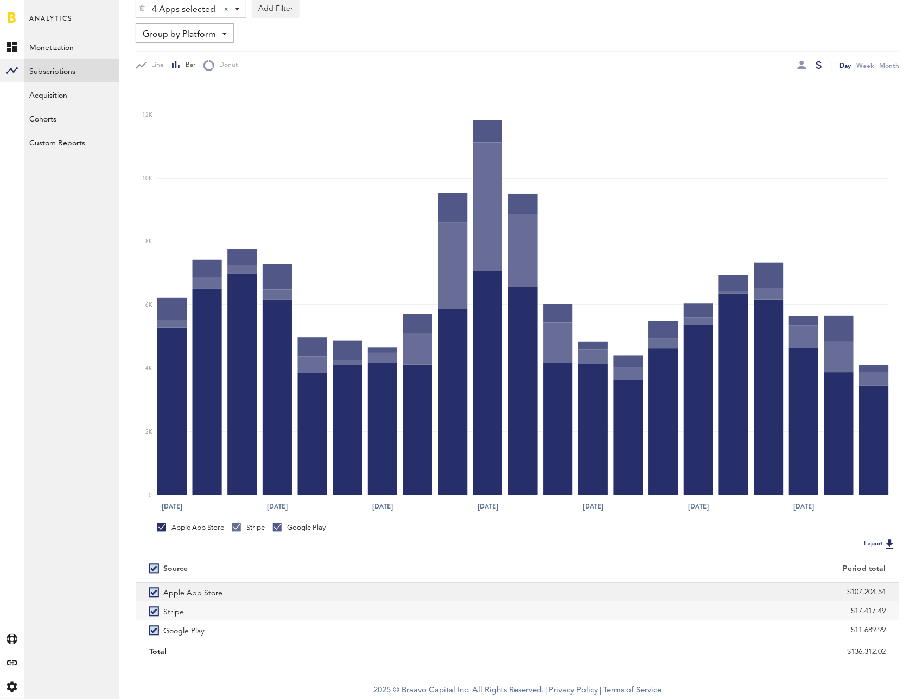
drag, startPoint x: 804, startPoint y: 587, endPoint x: 891, endPoint y: 591, distance: 86.9
click at [891, 591] on div "$107,204.54" at bounding box center [708, 592] width 382 height 19
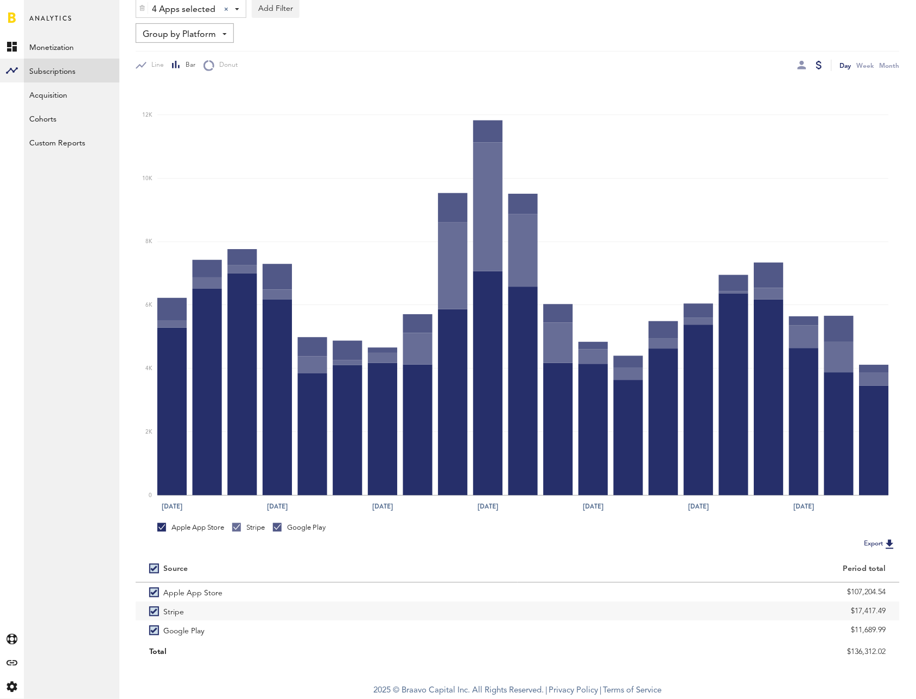
copy div "$107,204.54"
drag, startPoint x: 843, startPoint y: 611, endPoint x: 893, endPoint y: 618, distance: 49.9
click at [893, 618] on div "$17,417.49" at bounding box center [708, 611] width 382 height 19
copy div "$17,417.49"
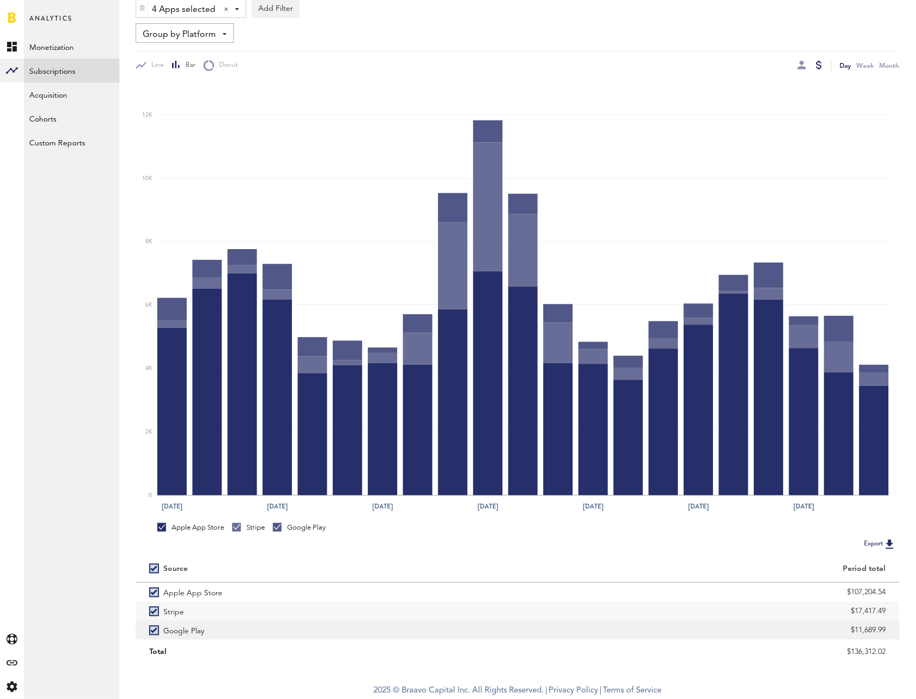
drag, startPoint x: 846, startPoint y: 631, endPoint x: 889, endPoint y: 633, distance: 43.4
click at [889, 633] on div "$11,689.99" at bounding box center [708, 630] width 382 height 19
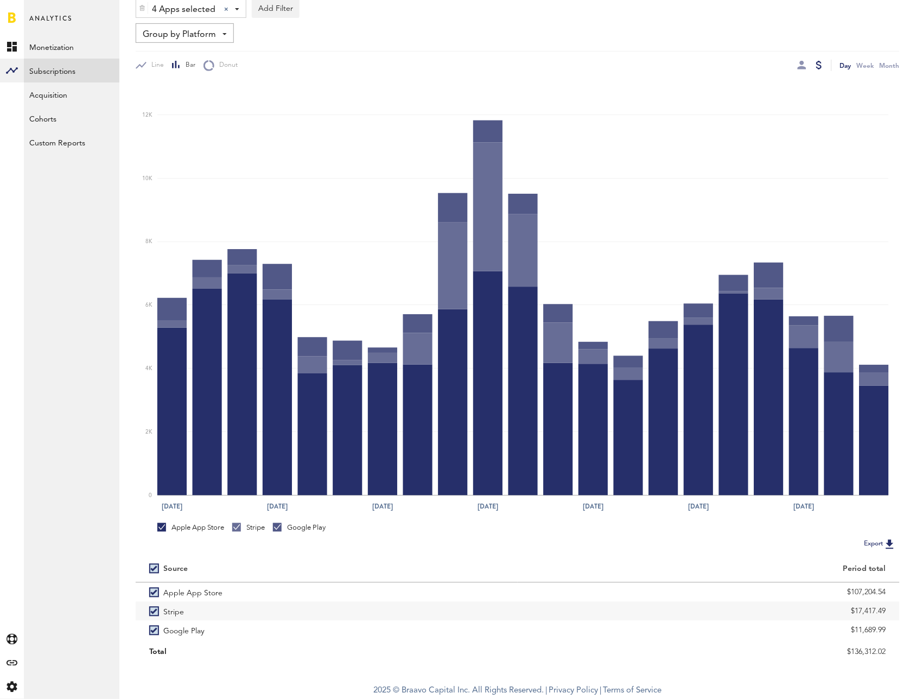
copy div "$11,689.99"
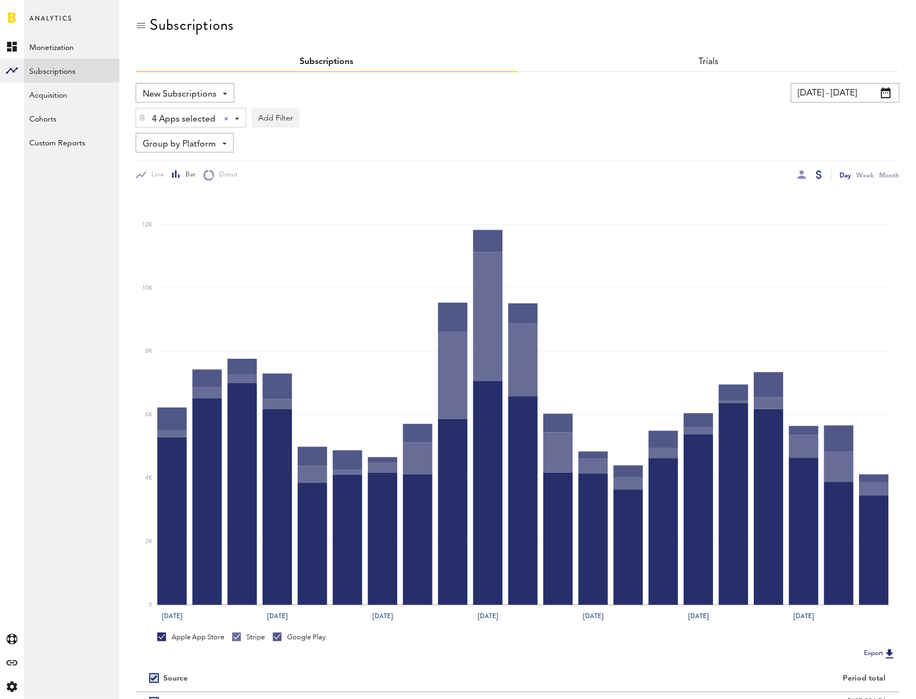
click at [191, 92] on span "New Subscriptions" at bounding box center [180, 94] width 74 height 18
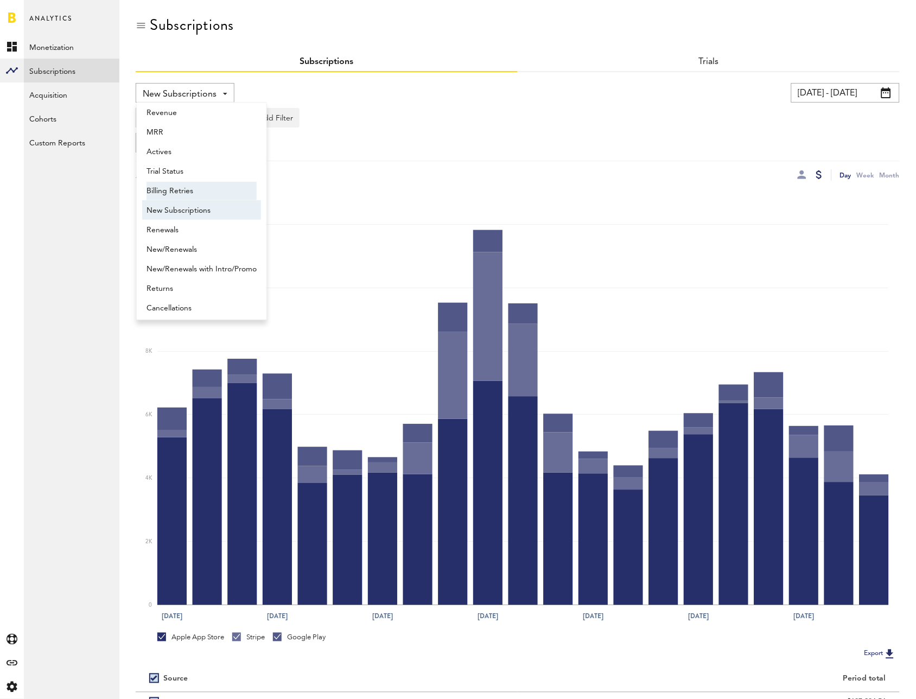
scroll to position [8, 0]
click at [190, 227] on span "Renewals" at bounding box center [201, 227] width 110 height 18
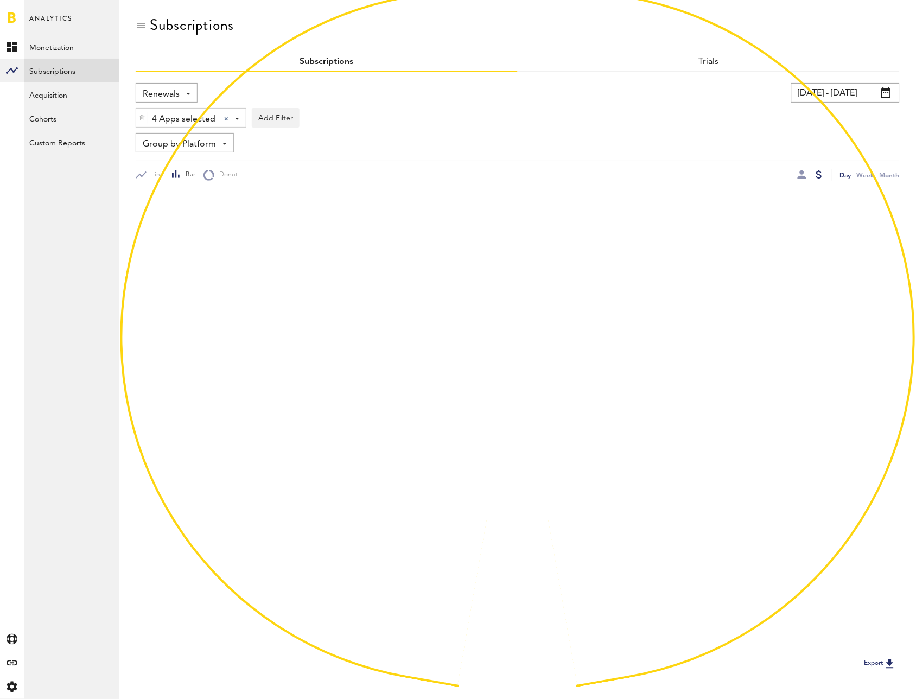
click at [182, 143] on span "Group by Platform" at bounding box center [179, 144] width 73 height 18
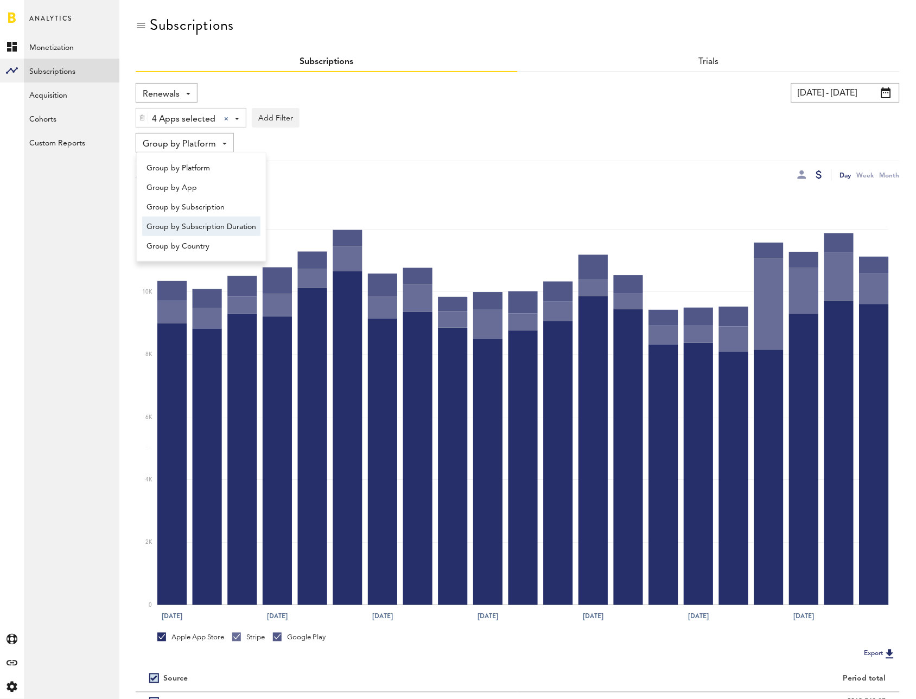
click at [203, 229] on span "Group by Subscription Duration" at bounding box center [201, 227] width 110 height 18
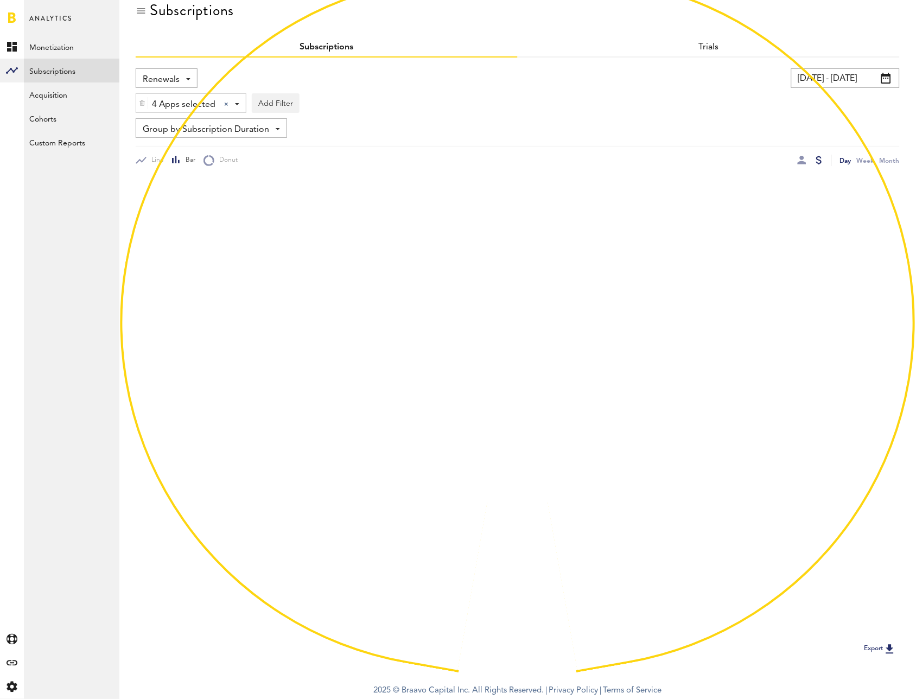
scroll to position [110, 0]
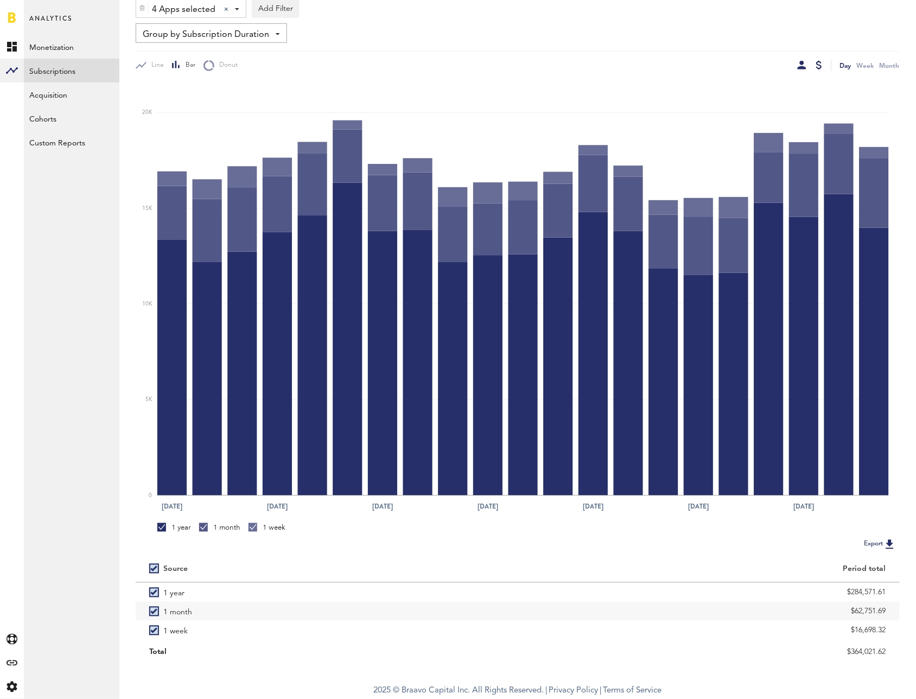
click at [801, 67] on div at bounding box center [801, 65] width 9 height 9
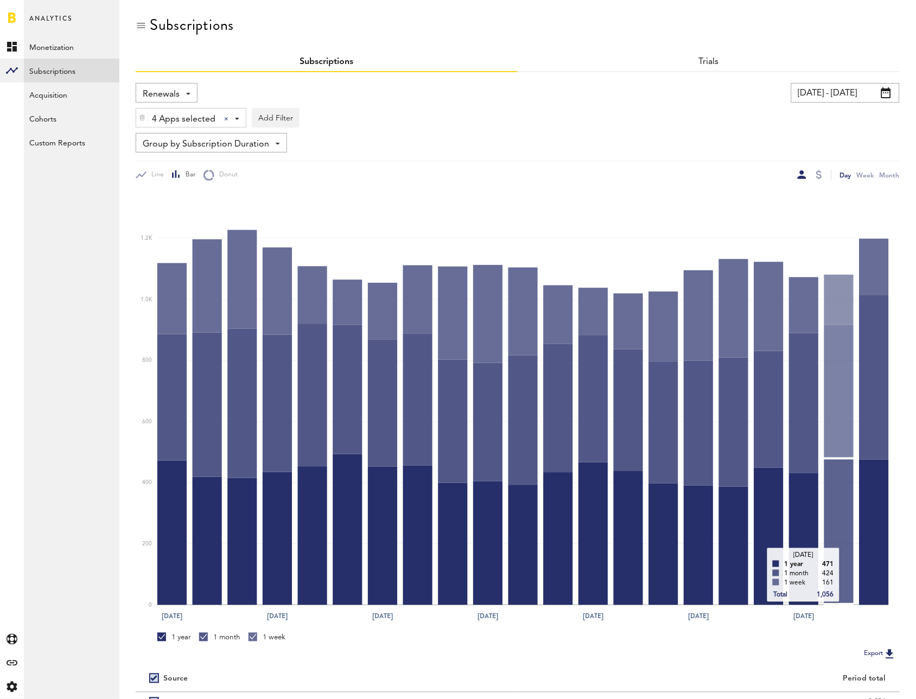
scroll to position [110, 0]
